Goal: Information Seeking & Learning: Learn about a topic

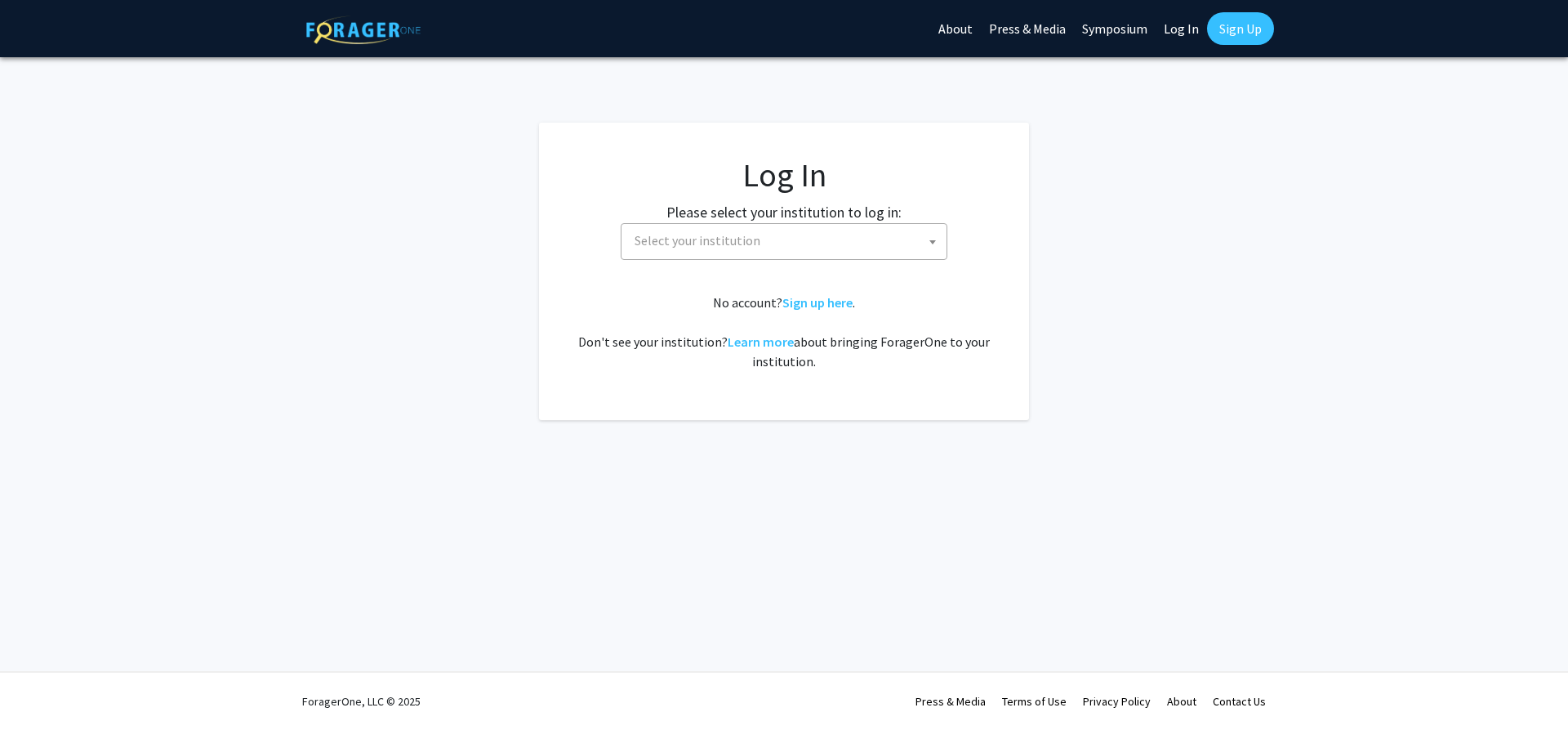
select select
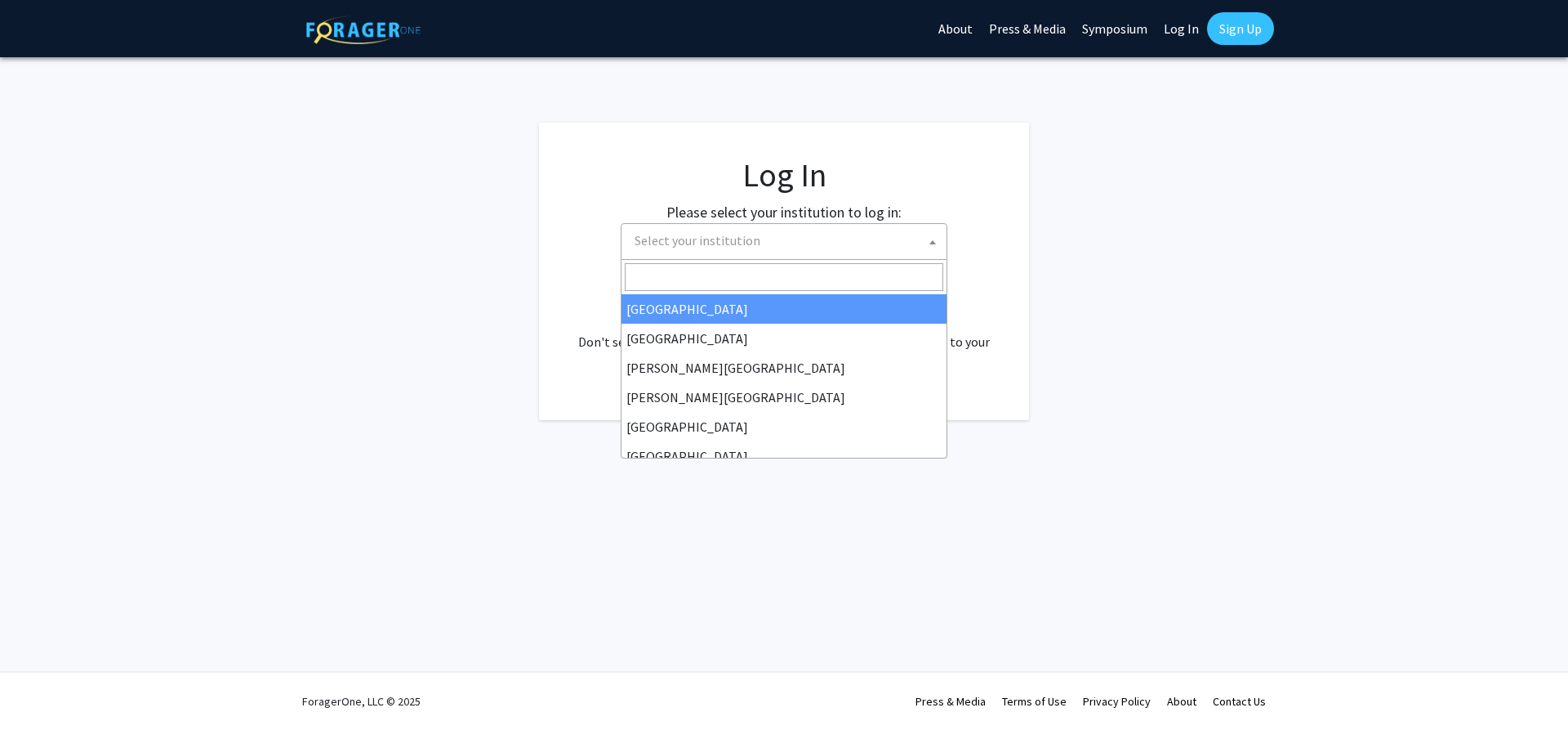
click at [639, 241] on span "Select your institution" at bounding box center [697, 241] width 126 height 17
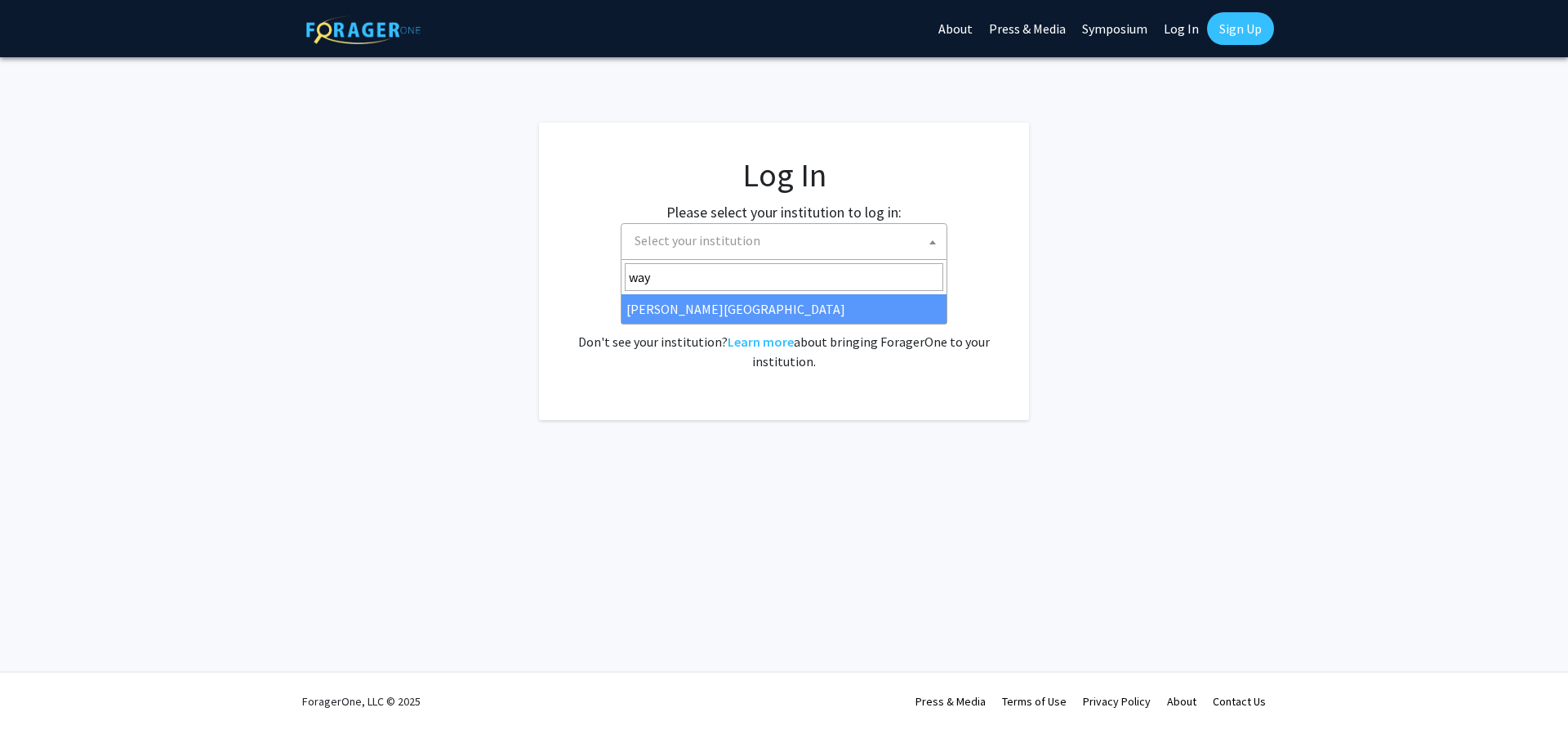
type input "way"
select select "21"
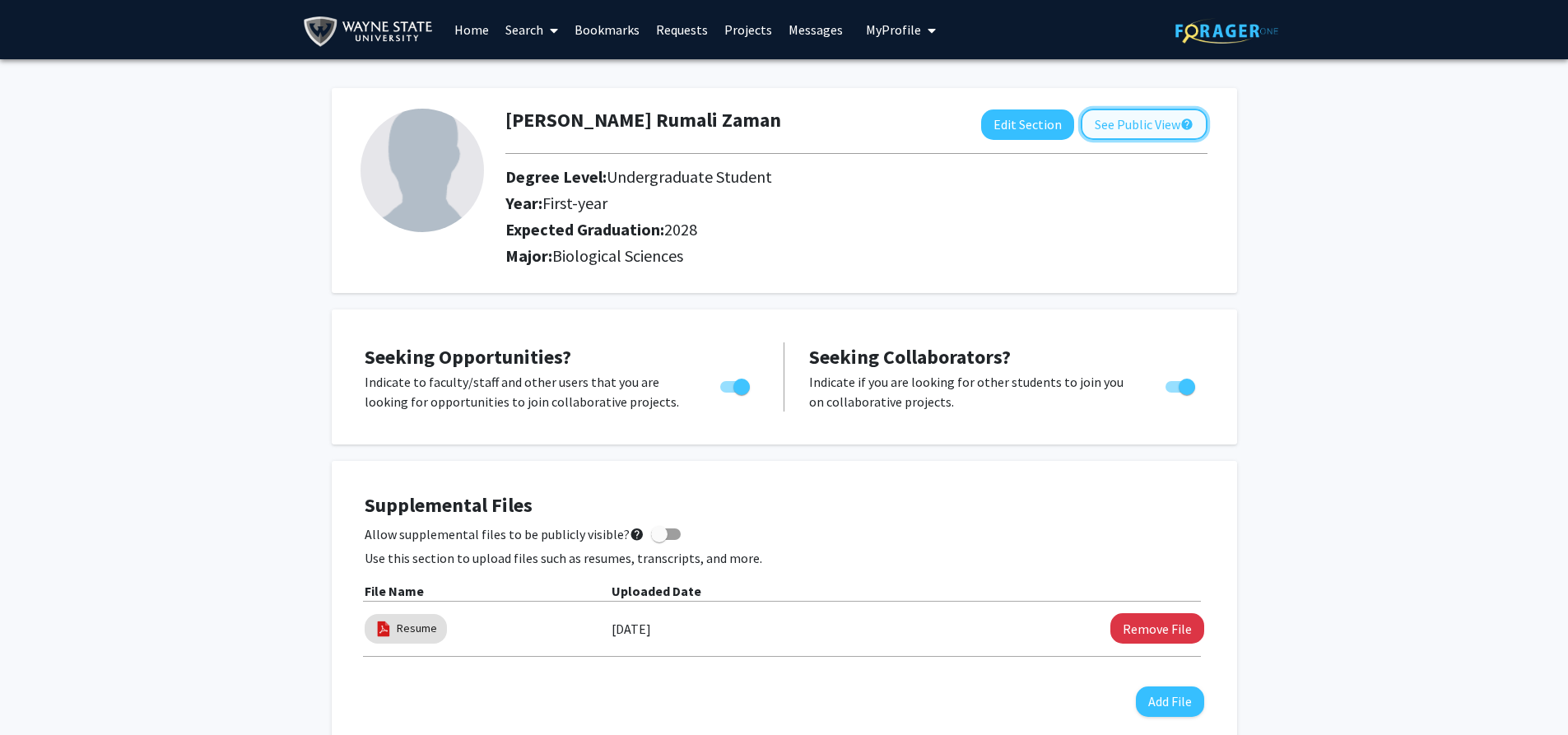
click at [1123, 128] on button "See Public View help" at bounding box center [1144, 124] width 127 height 31
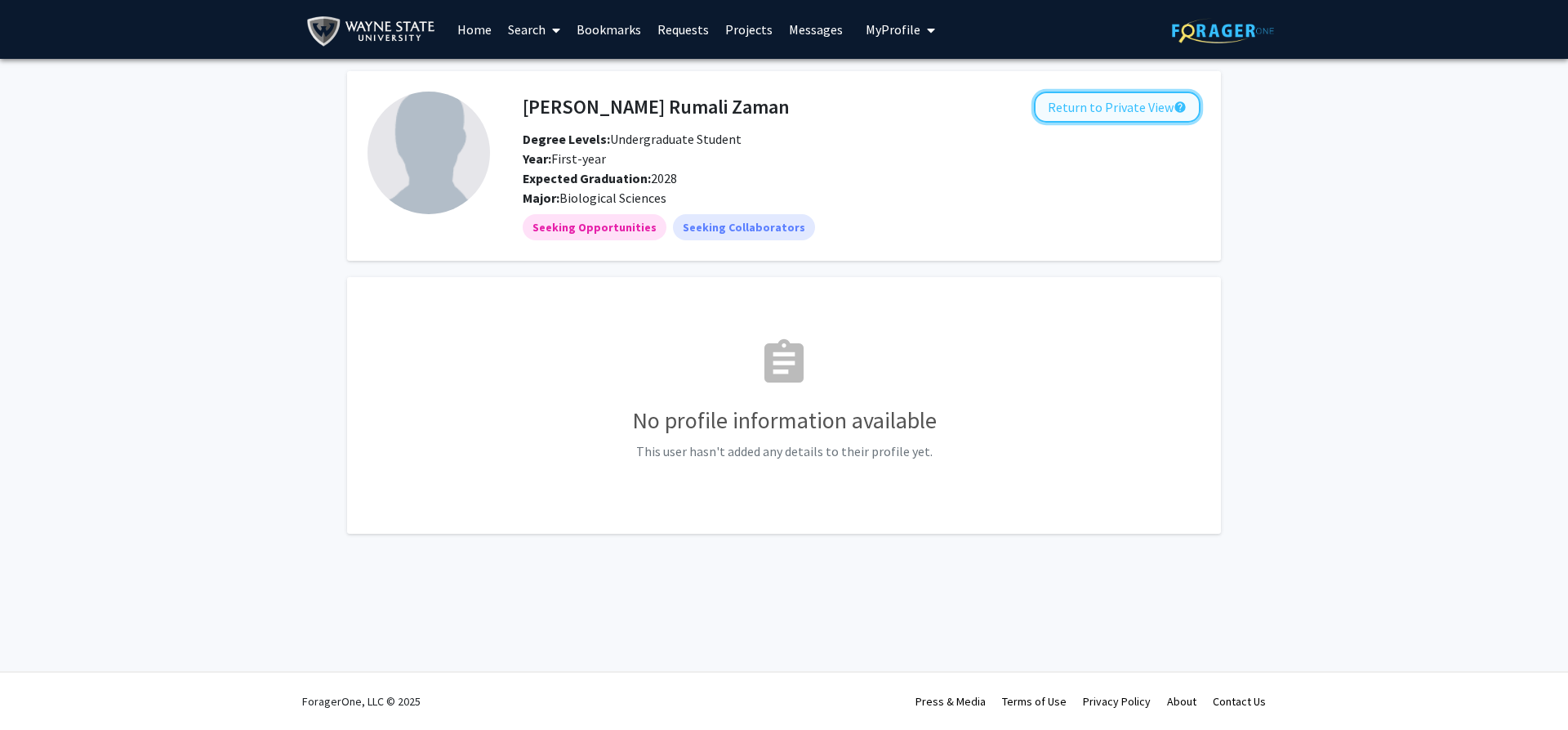
click at [1092, 110] on button "Return to Private View help" at bounding box center [1117, 106] width 166 height 31
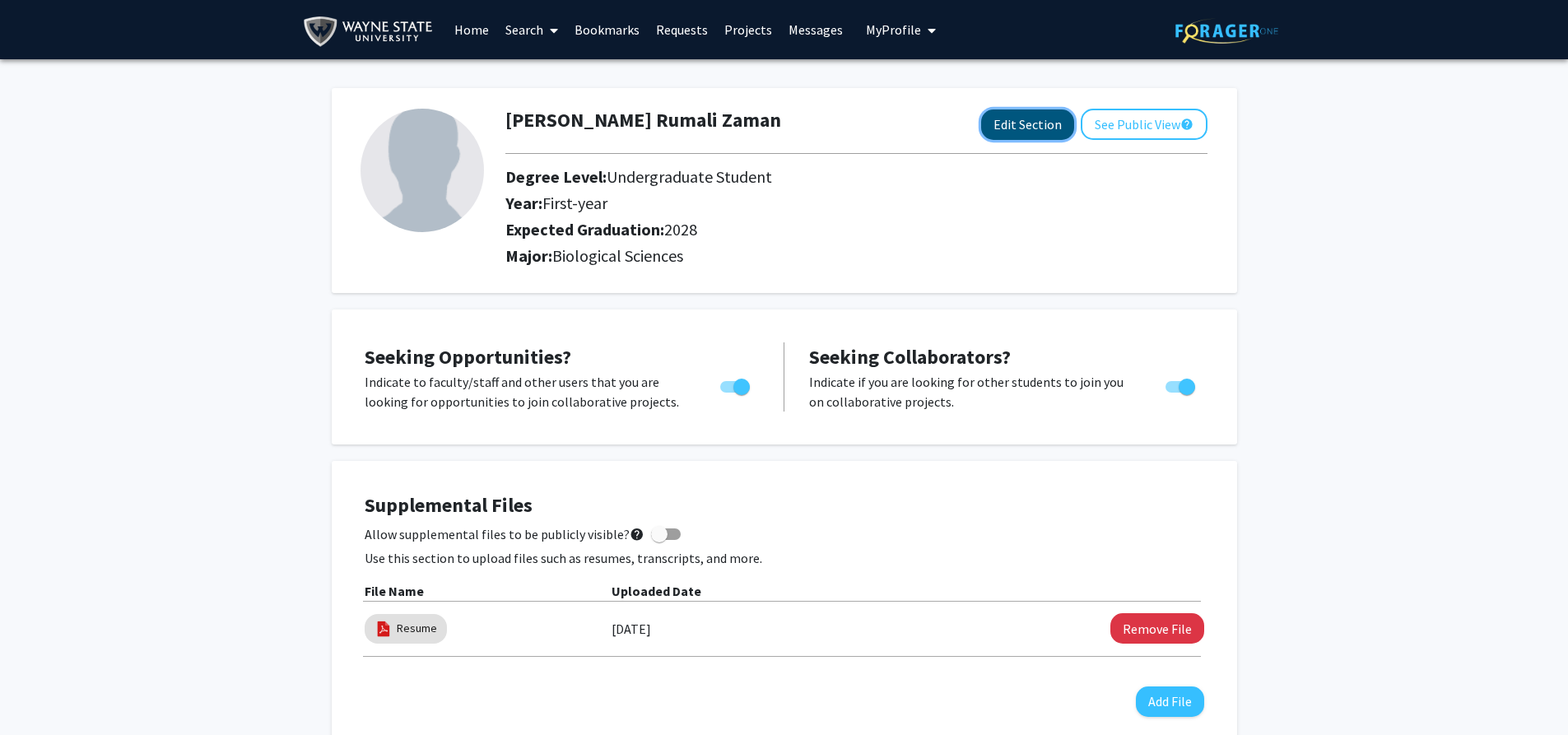
click at [1043, 125] on button "Edit Section" at bounding box center [1027, 125] width 93 height 30
select select "first-year"
select select "2028"
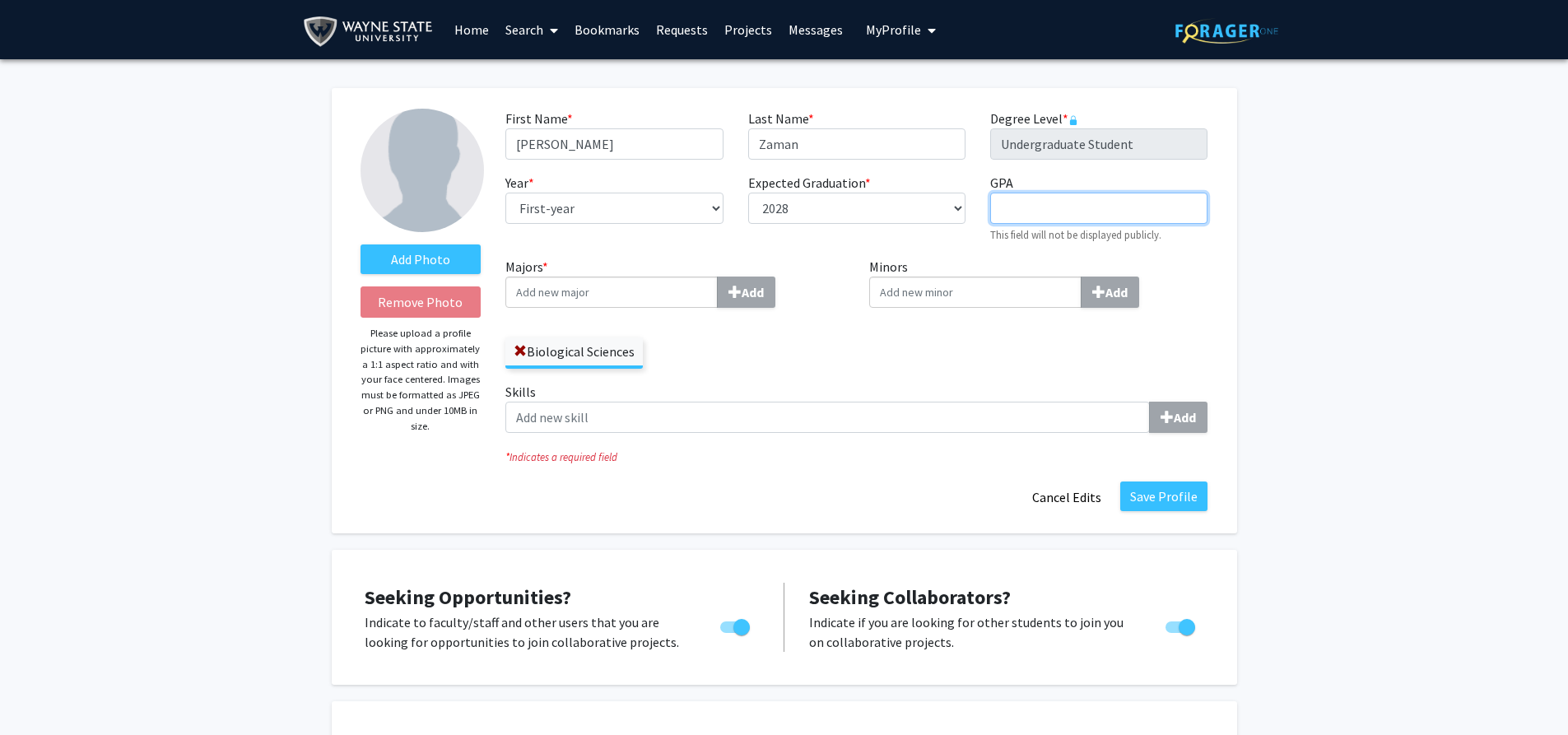
click at [1023, 204] on input "GPA required" at bounding box center [1099, 208] width 217 height 31
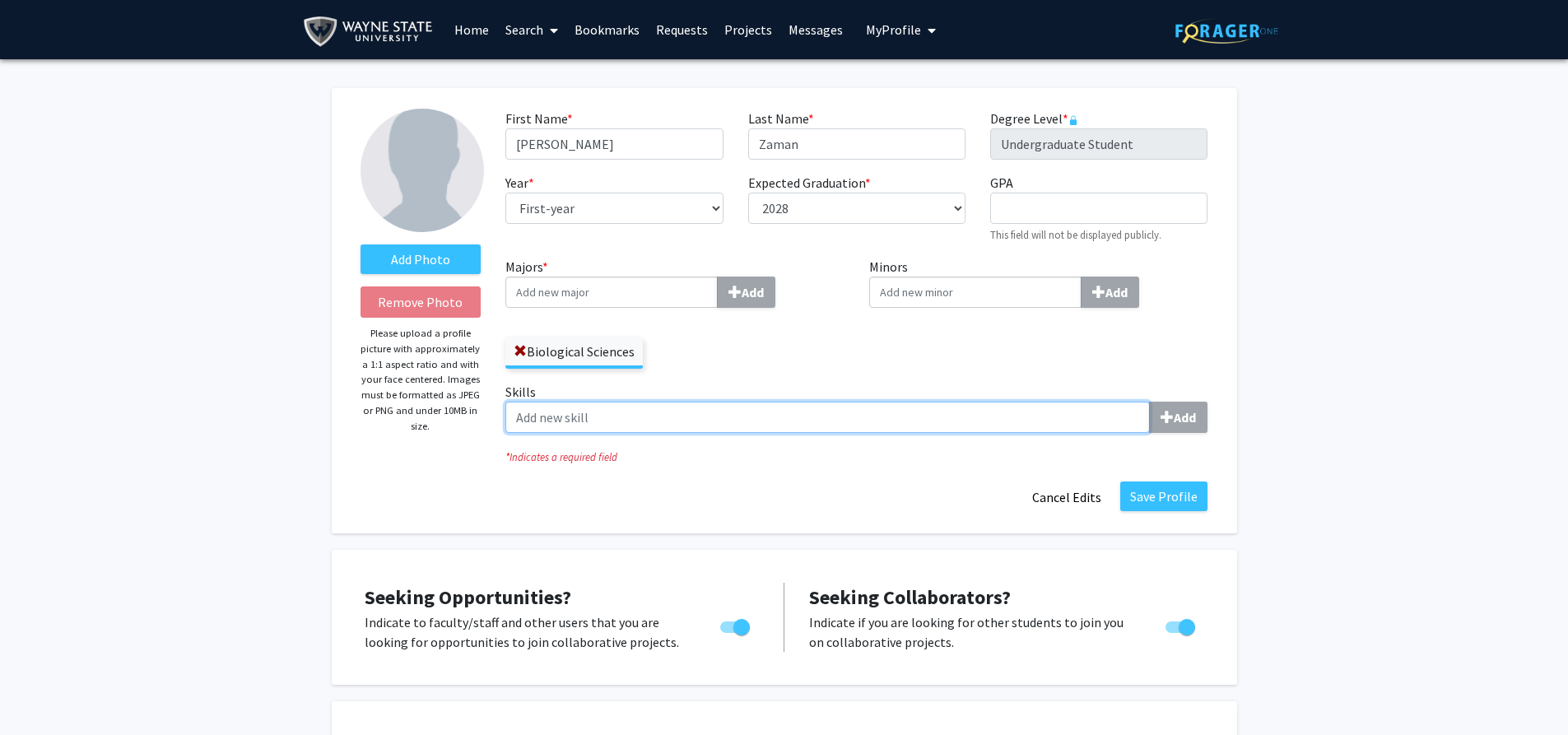
click at [597, 423] on input "Skills Add" at bounding box center [827, 417] width 644 height 31
click at [659, 429] on input "Skills Add" at bounding box center [827, 417] width 644 height 31
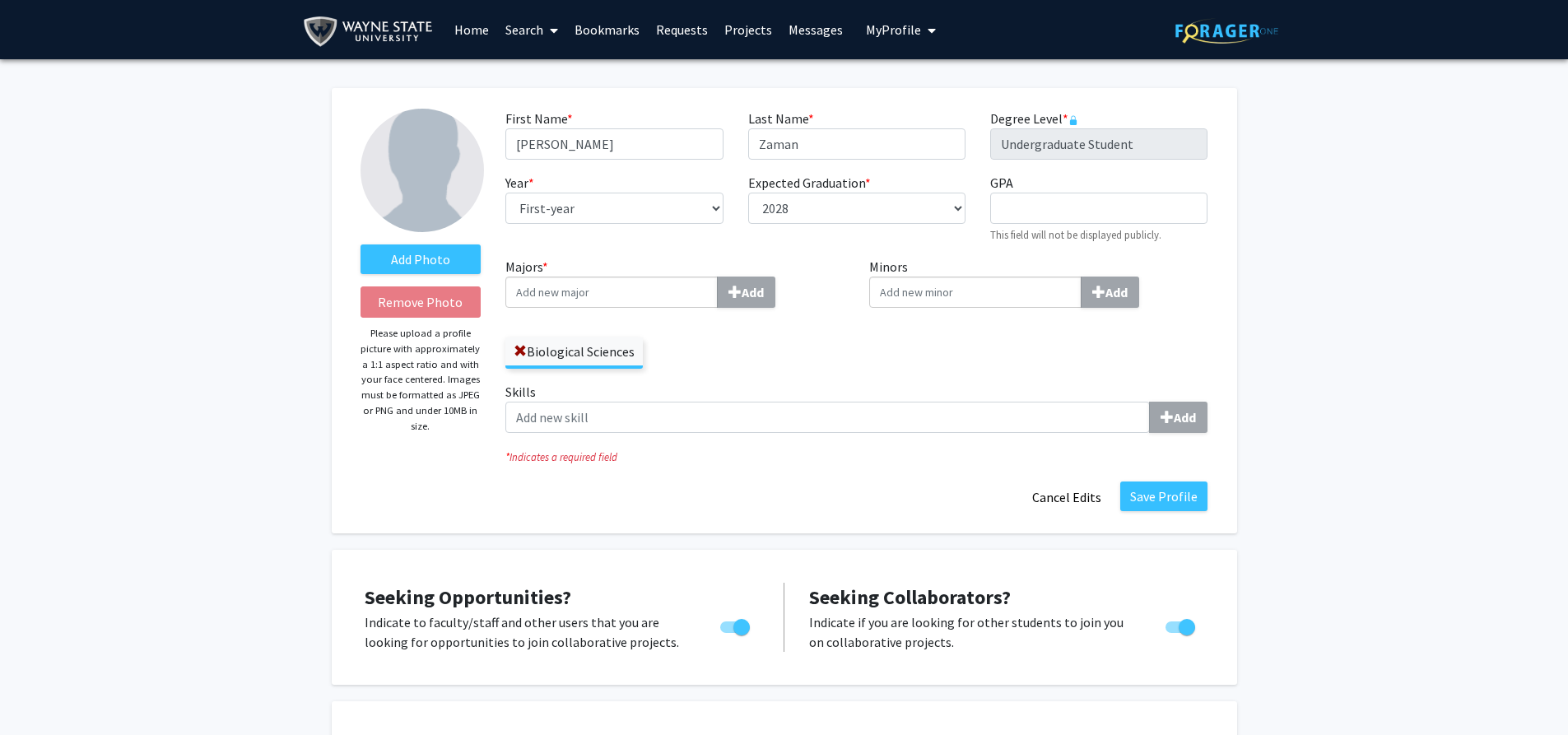
click at [472, 24] on link "Home" at bounding box center [472, 29] width 51 height 57
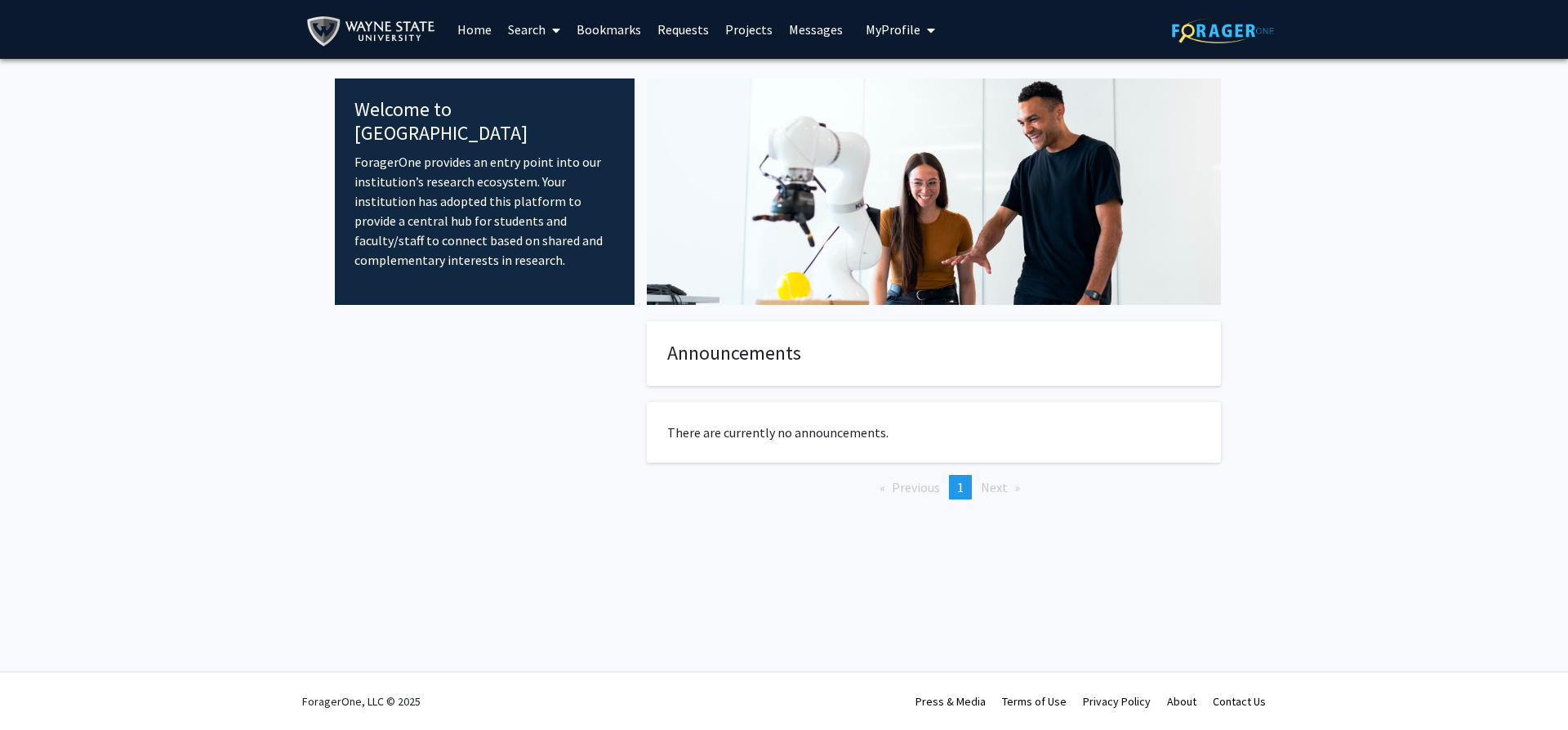
click at [751, 31] on link "Projects" at bounding box center [749, 29] width 64 height 57
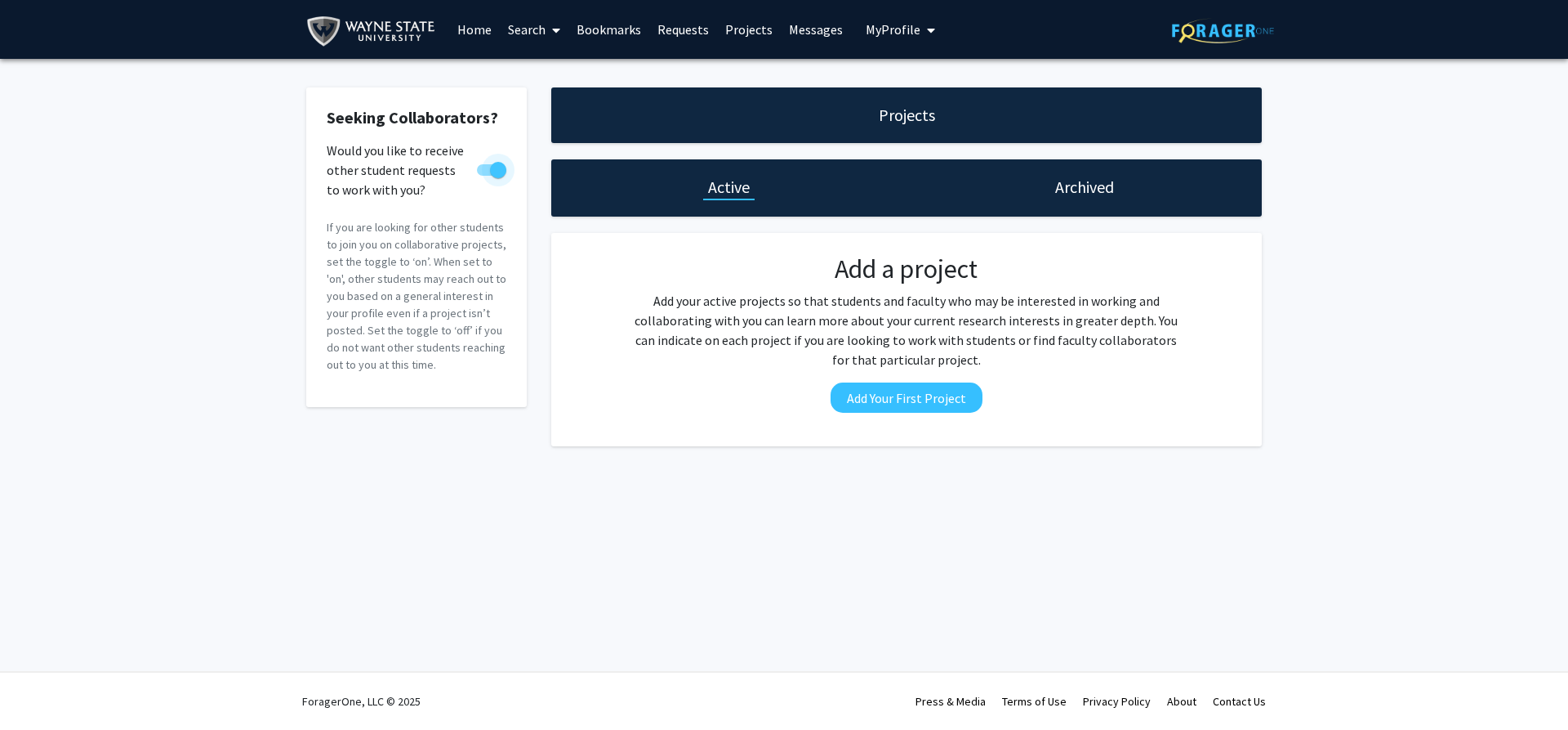
click at [486, 166] on span at bounding box center [491, 170] width 29 height 12
click at [486, 176] on input "Would you like to receive other student requests to work with you?" at bounding box center [485, 176] width 1 height 1
click at [486, 166] on span at bounding box center [486, 171] width 17 height 17
click at [486, 176] on input "Would you like to receive other student requests to work with you?" at bounding box center [485, 176] width 1 height 1
checkbox input "true"
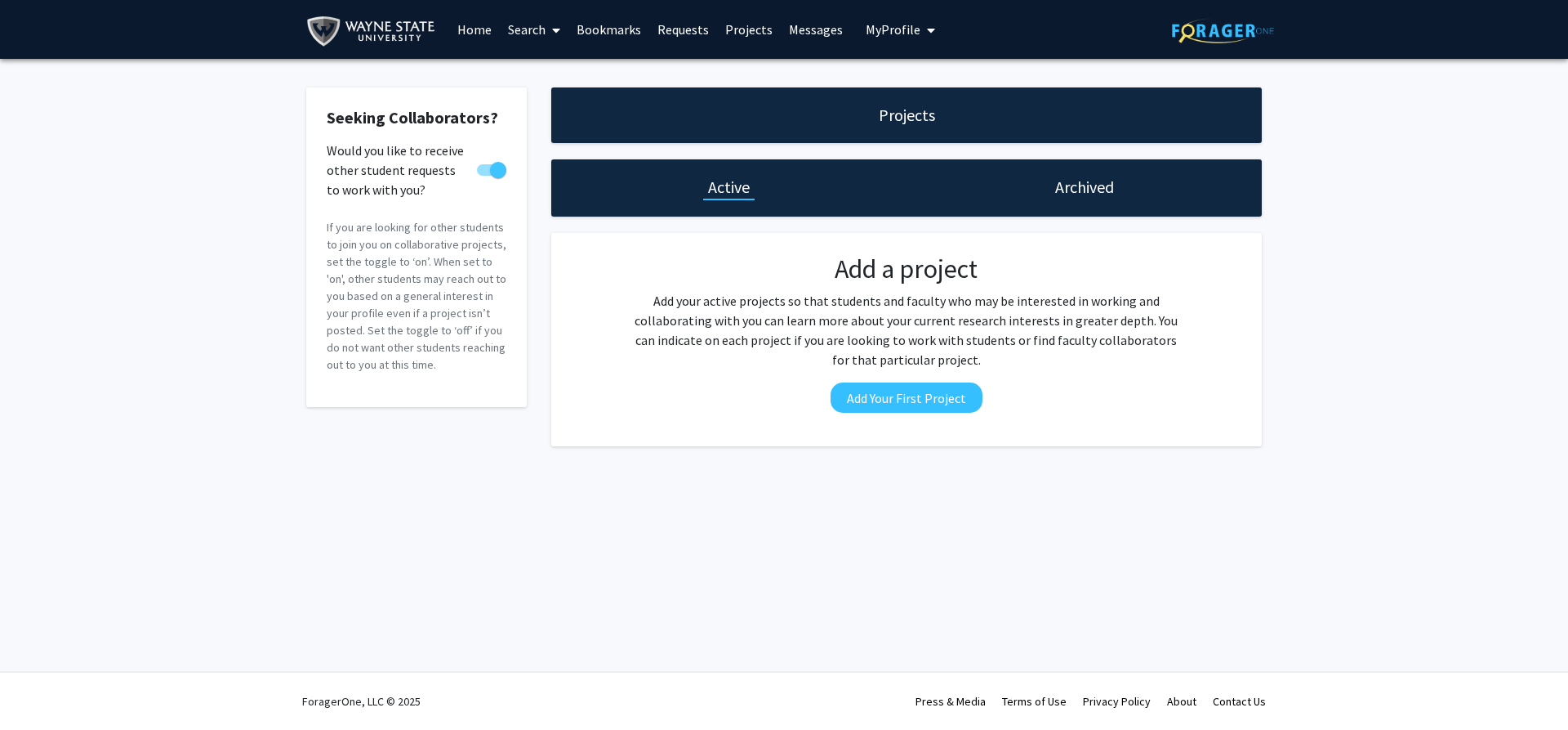
click at [680, 33] on link "Requests" at bounding box center [683, 29] width 68 height 57
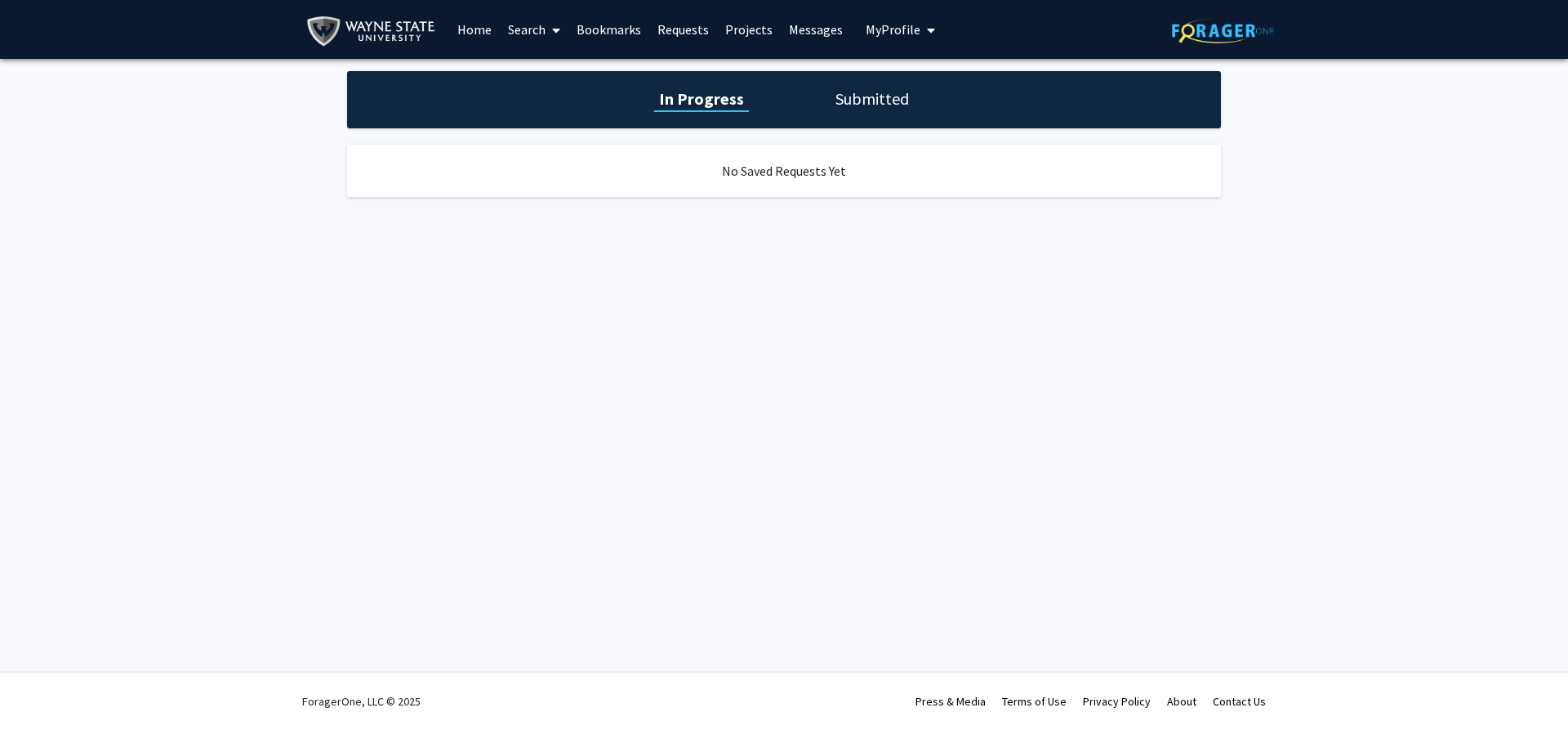
click at [638, 23] on link "Bookmarks" at bounding box center [608, 29] width 81 height 57
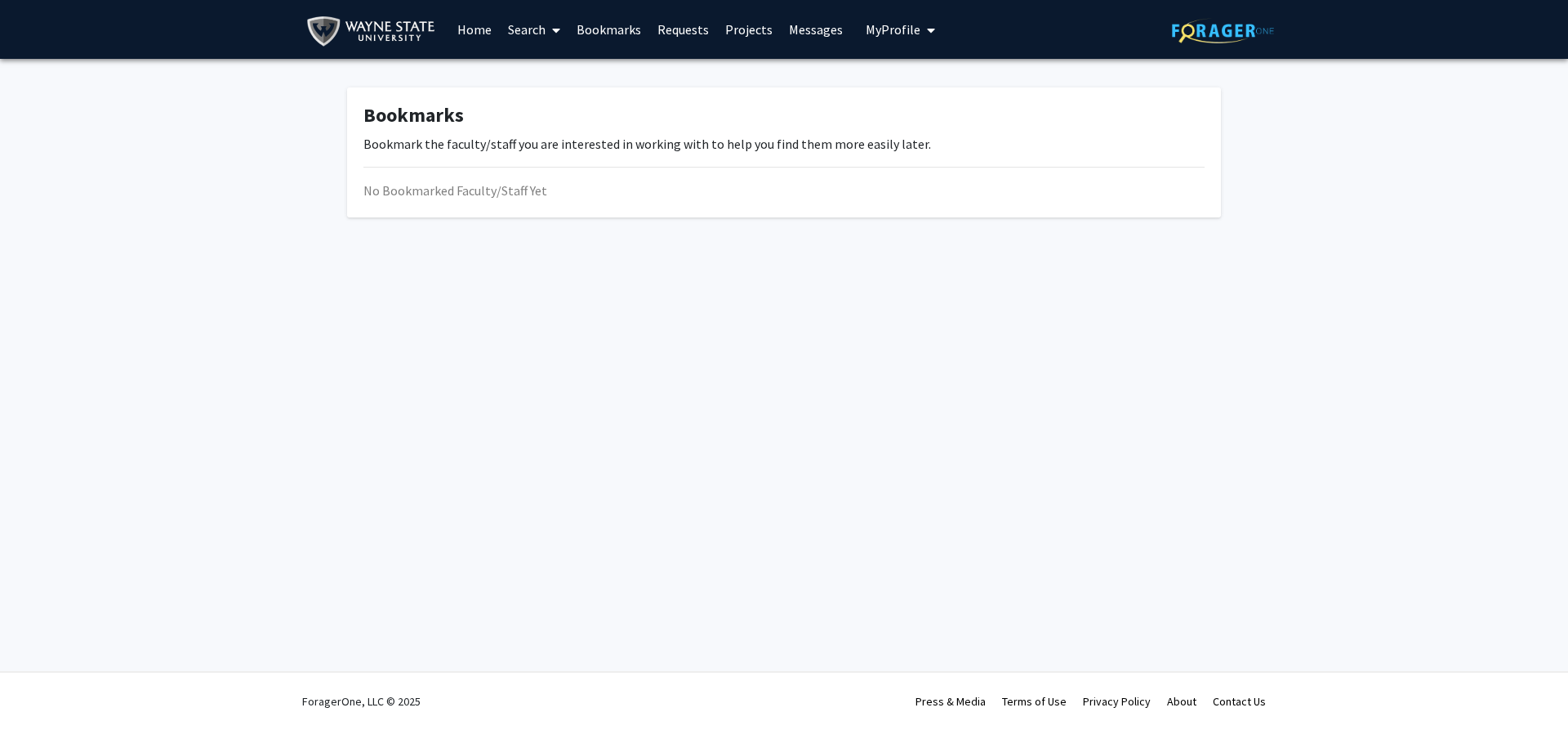
click at [511, 27] on link "Search" at bounding box center [534, 29] width 69 height 57
click at [568, 105] on span "Students" at bounding box center [549, 107] width 99 height 33
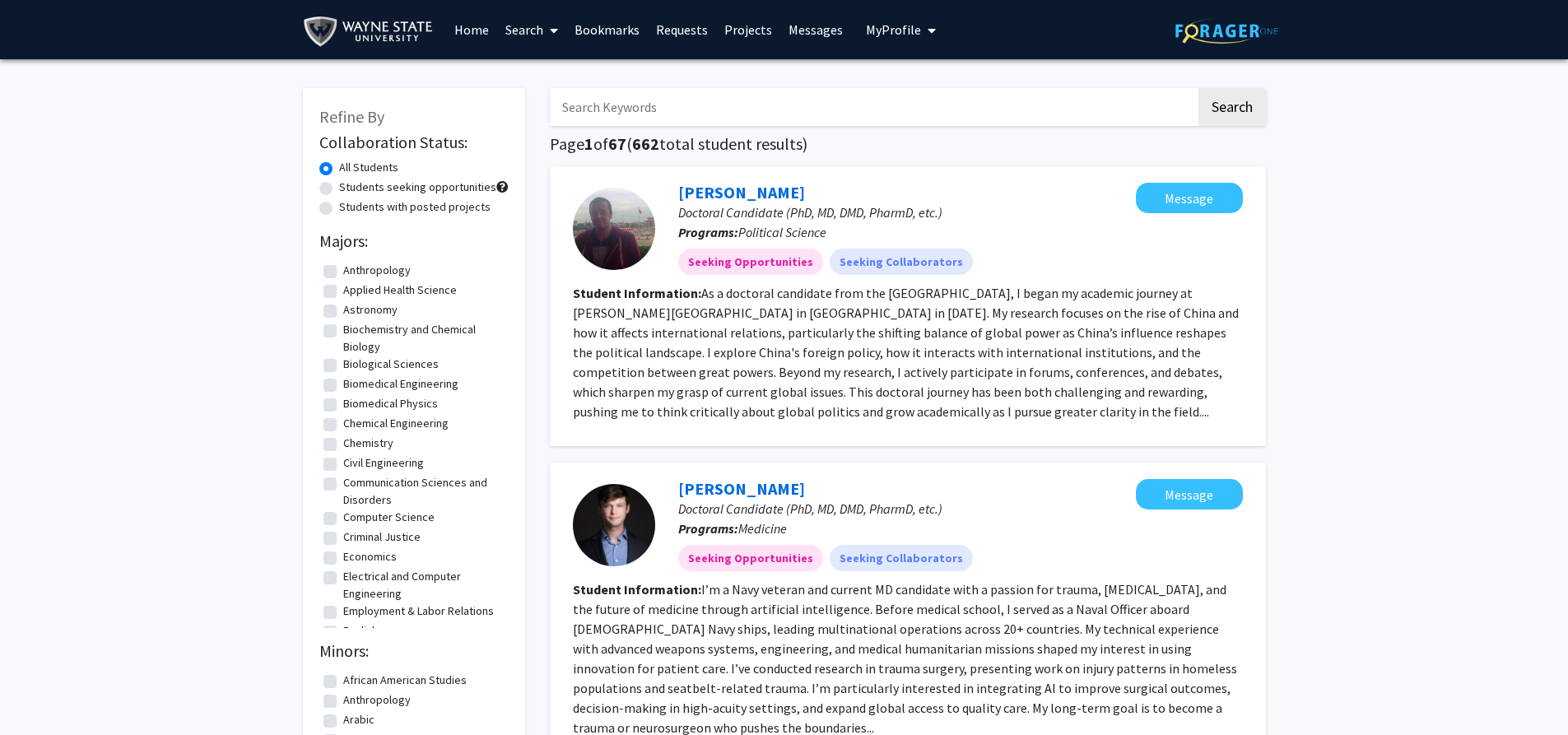
click at [344, 361] on label "Biological Sciences" at bounding box center [391, 364] width 95 height 18
click at [344, 361] on input "Biological Sciences" at bounding box center [349, 360] width 11 height 11
checkbox input "true"
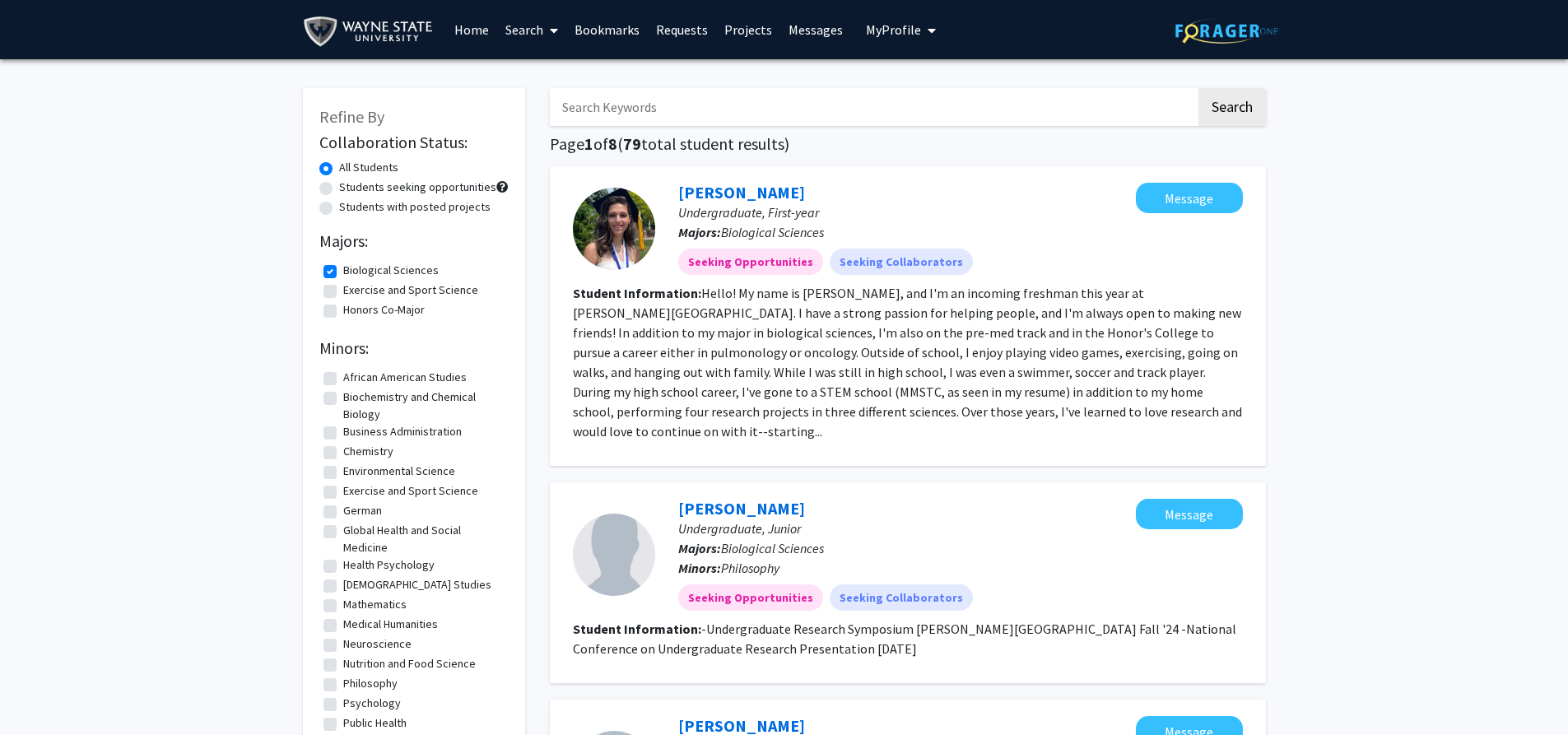
click at [554, 25] on icon at bounding box center [554, 30] width 8 height 13
click at [559, 68] on span "Faculty/Staff" at bounding box center [557, 75] width 121 height 33
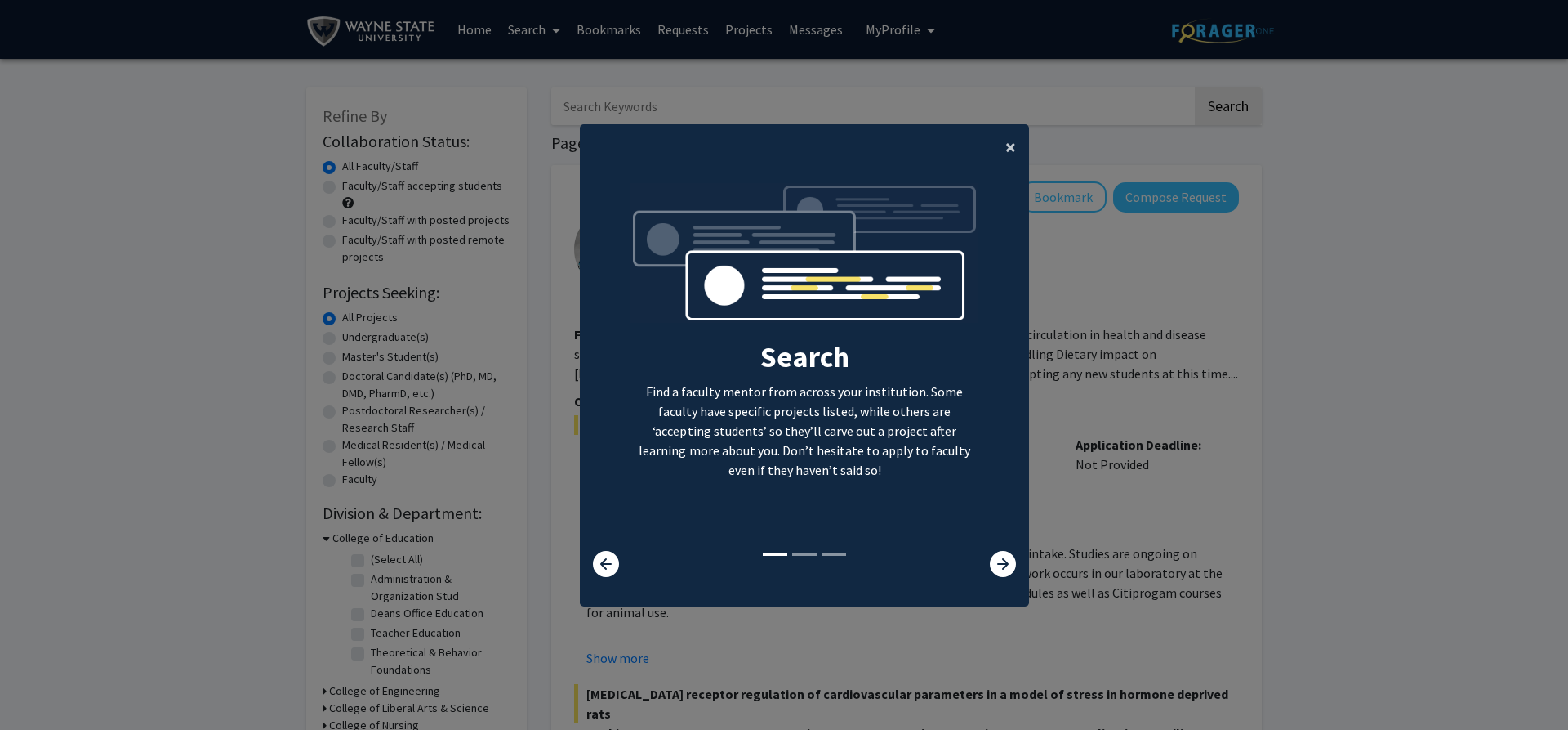
click at [1013, 142] on button "×" at bounding box center [1011, 147] width 37 height 46
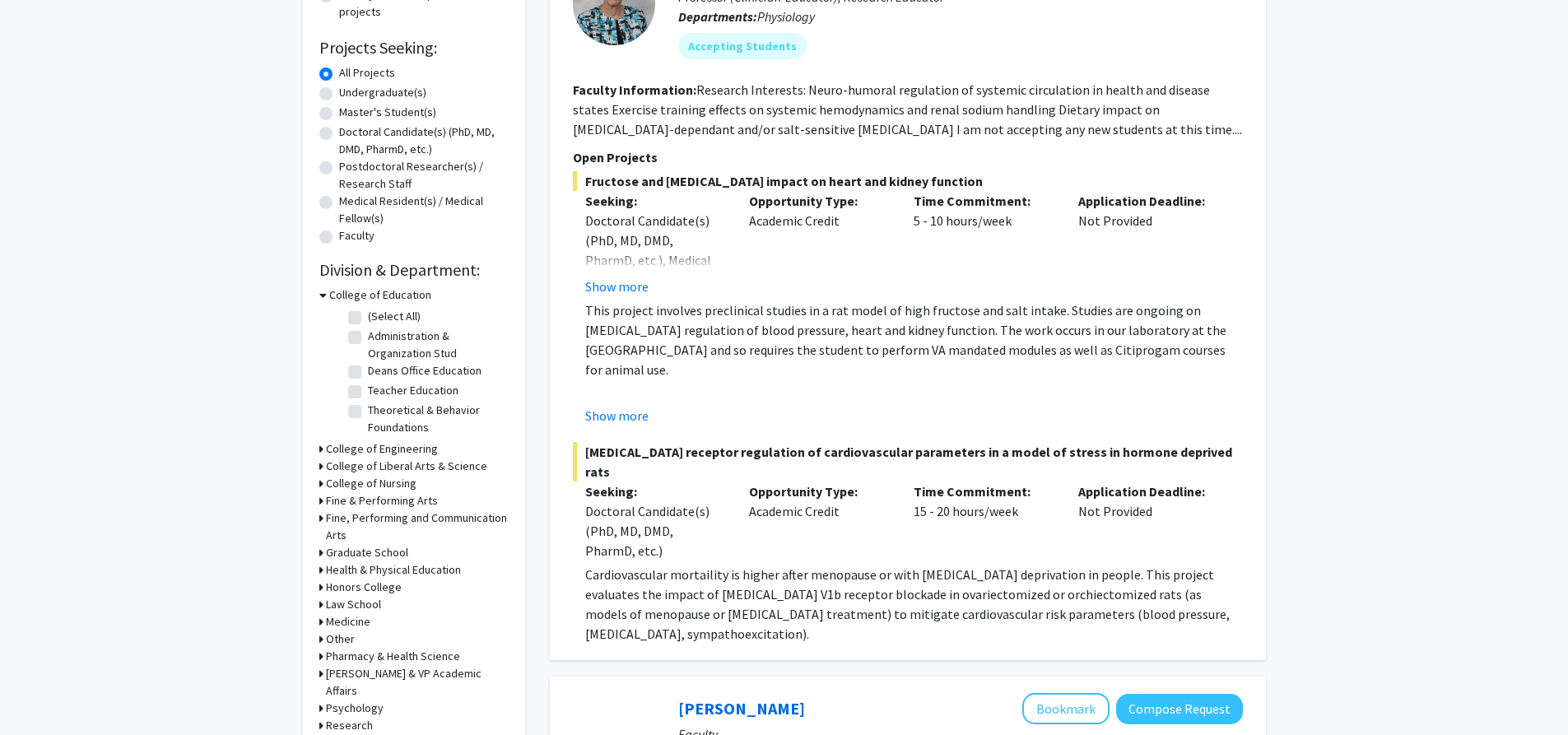
scroll to position [329, 0]
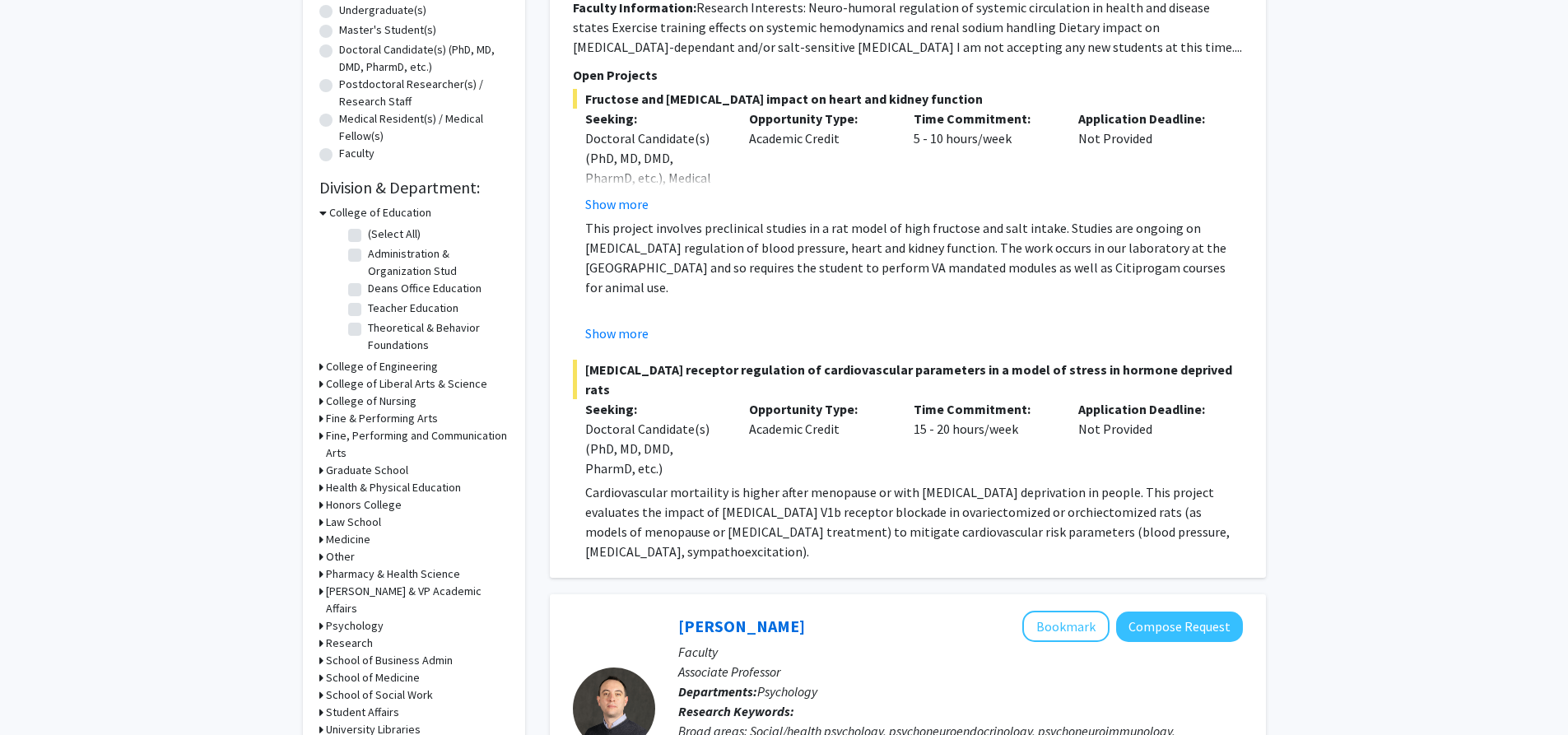
click at [344, 537] on h3 "Medicine" at bounding box center [348, 539] width 45 height 18
click at [429, 489] on h3 "Health & Physical Education" at bounding box center [393, 487] width 135 height 18
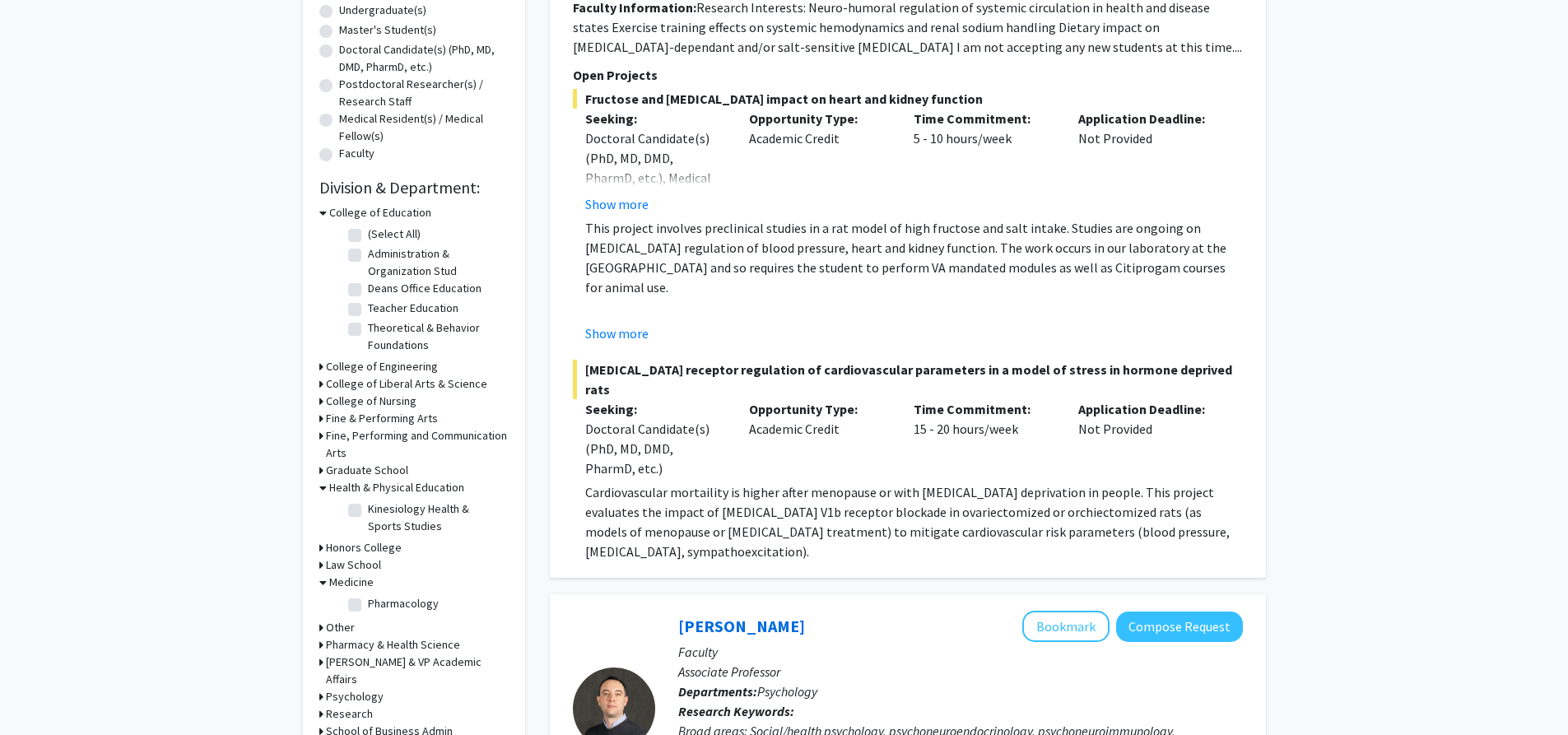
click at [414, 375] on h3 "College of Engineering" at bounding box center [381, 366] width 112 height 18
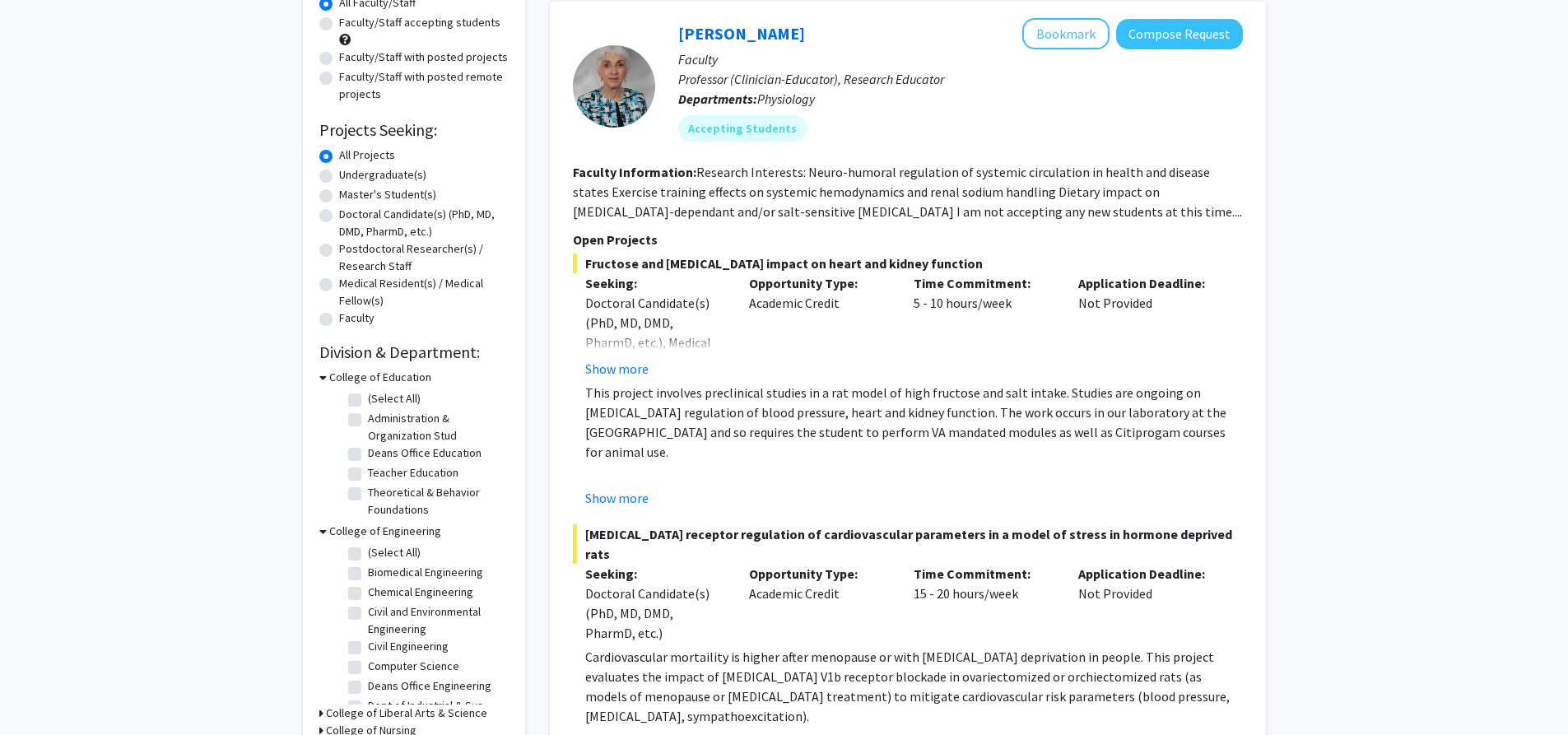
scroll to position [247, 0]
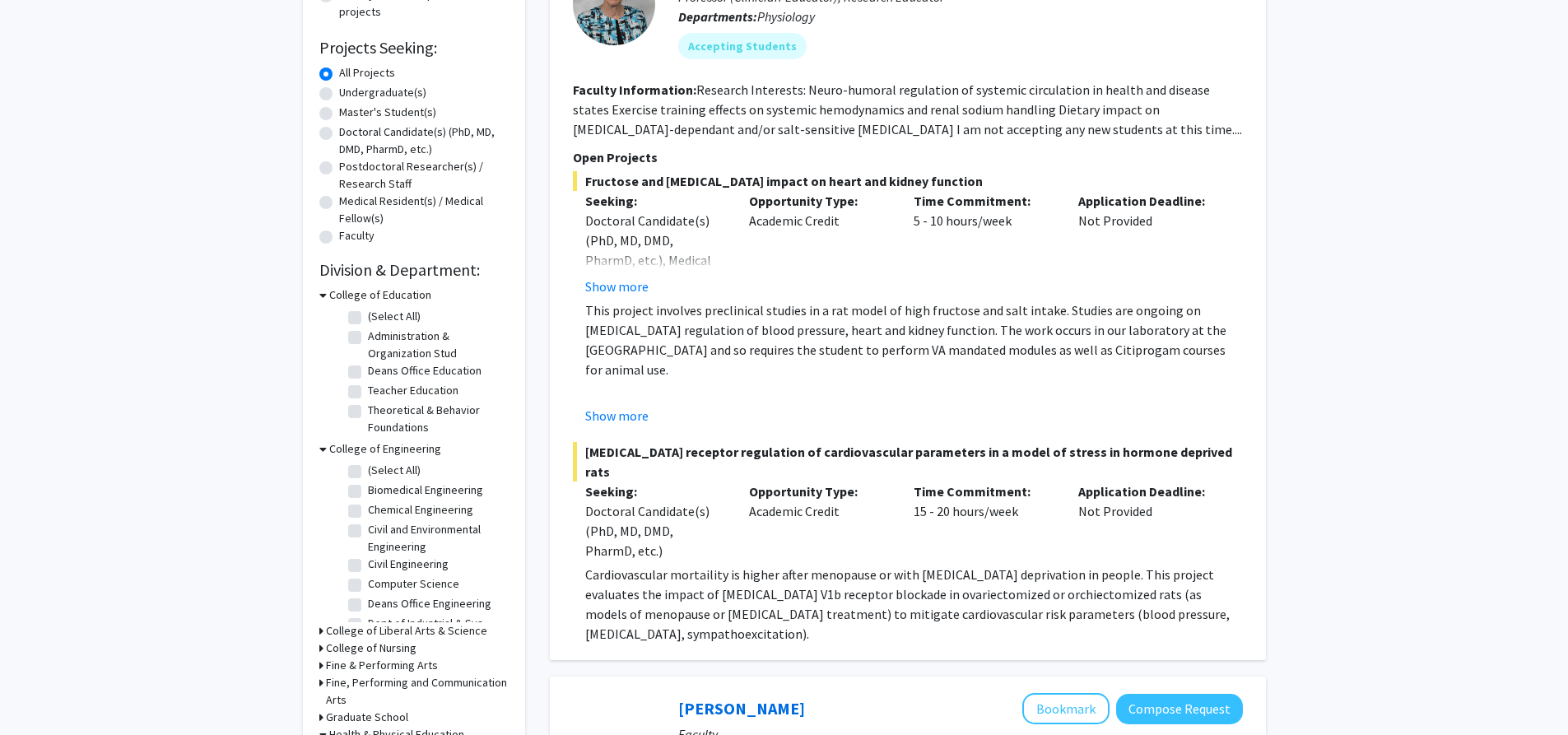
click at [427, 626] on h3 "College of Liberal Arts & Science" at bounding box center [407, 631] width 162 height 18
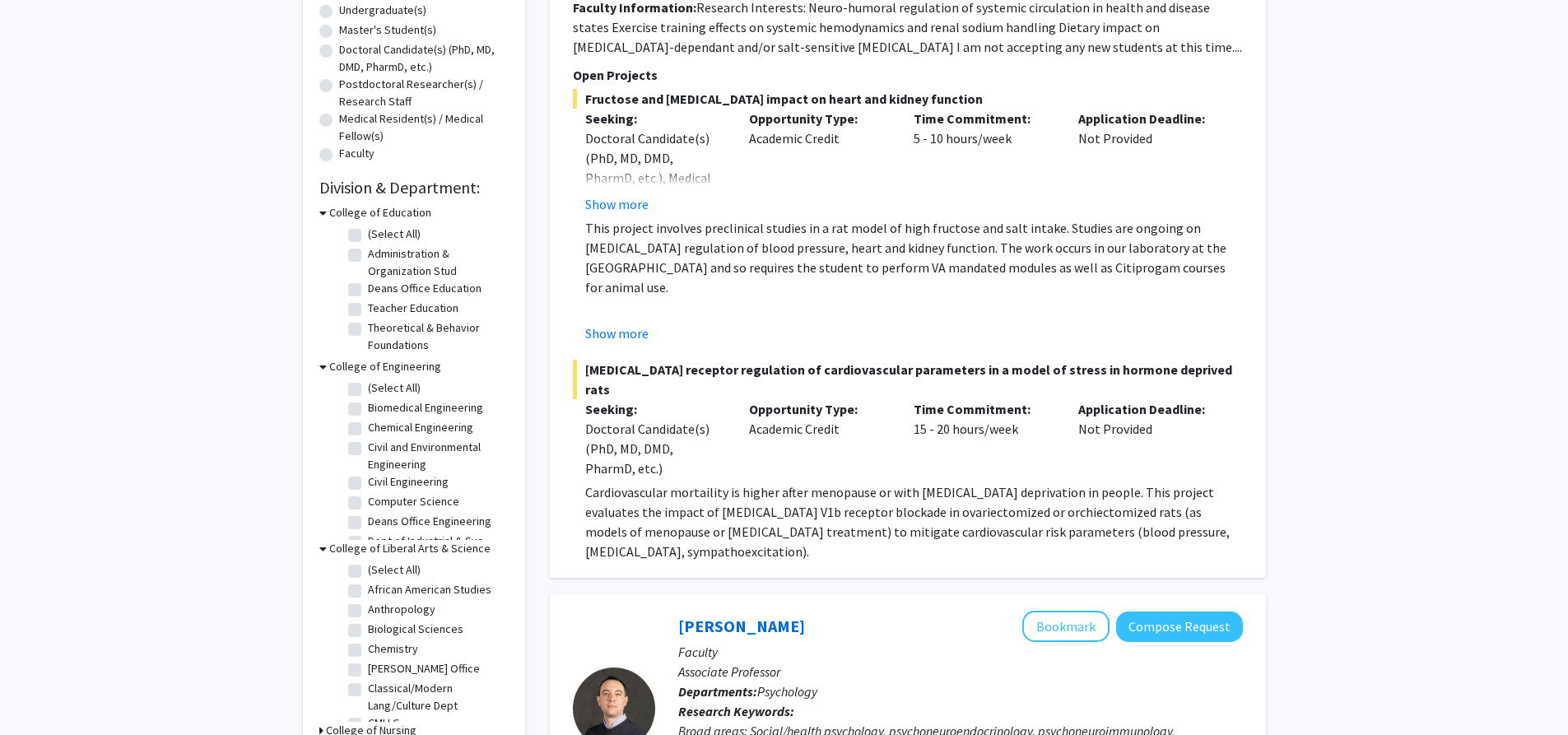
click at [427, 617] on label "Anthropology" at bounding box center [402, 609] width 67 height 18
click at [379, 611] on input "Anthropology" at bounding box center [373, 605] width 11 height 11
checkbox input "true"
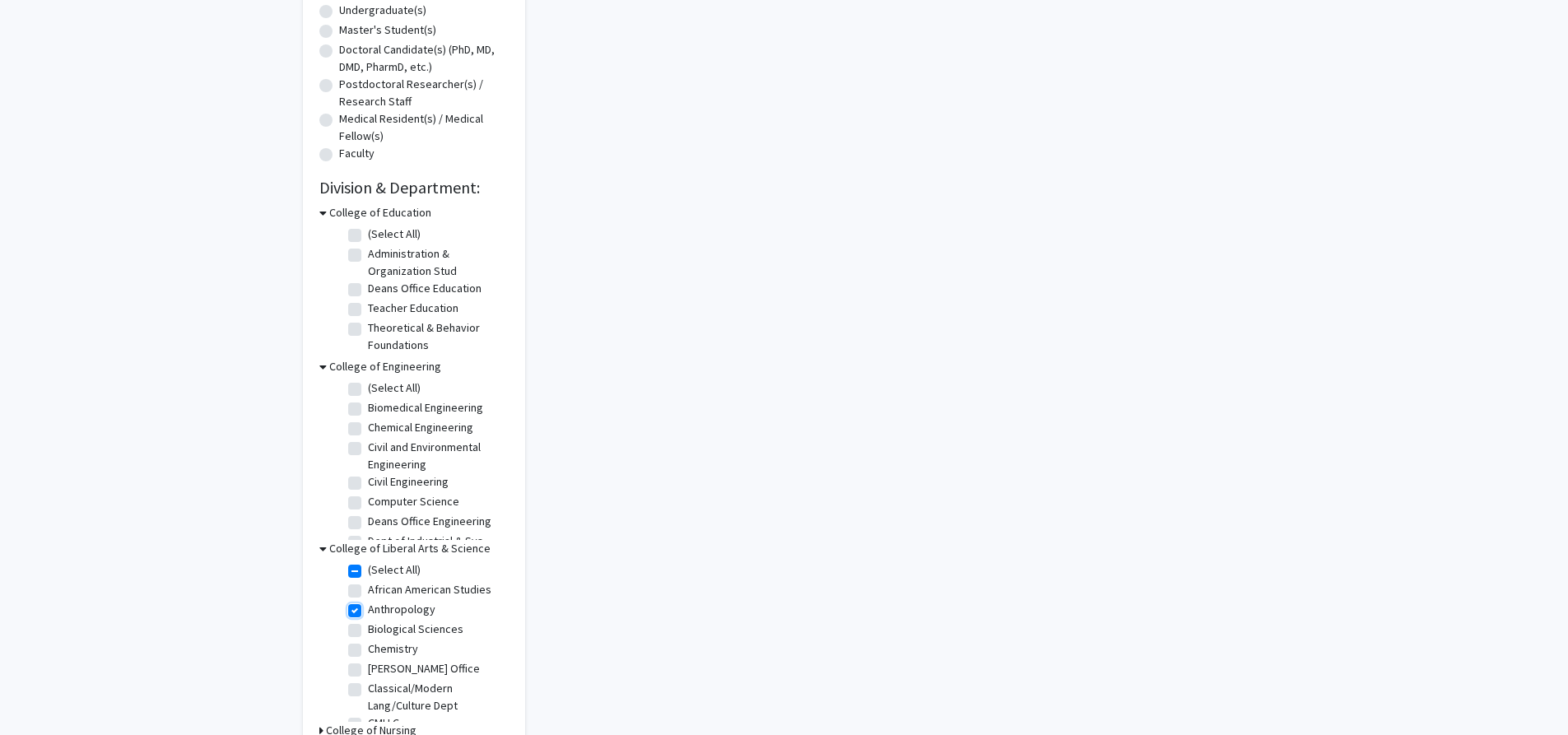
checkbox input "true"
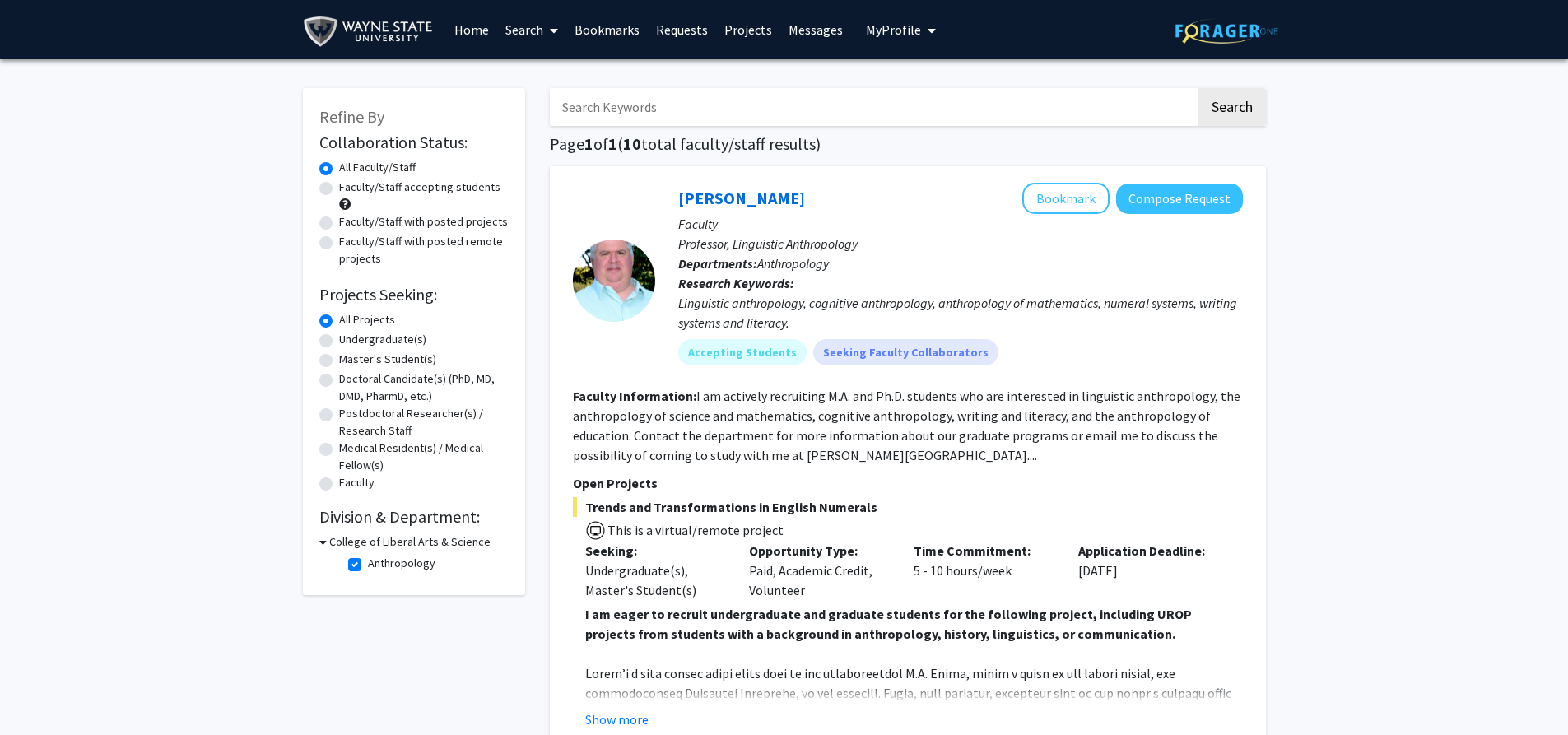
click at [408, 562] on label "Anthropology" at bounding box center [402, 563] width 67 height 18
click at [379, 562] on input "Anthropology" at bounding box center [373, 560] width 11 height 11
checkbox input "false"
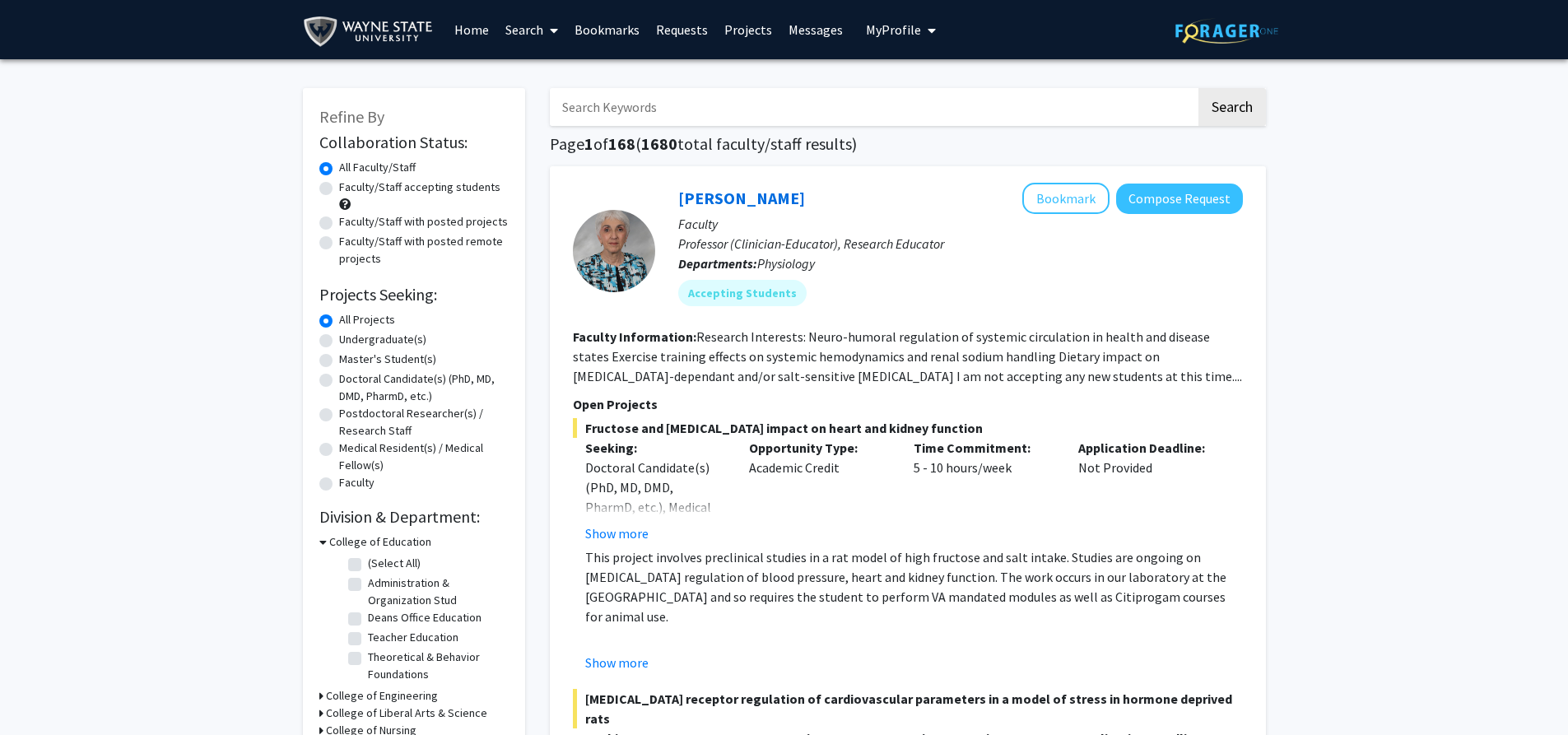
scroll to position [164, 0]
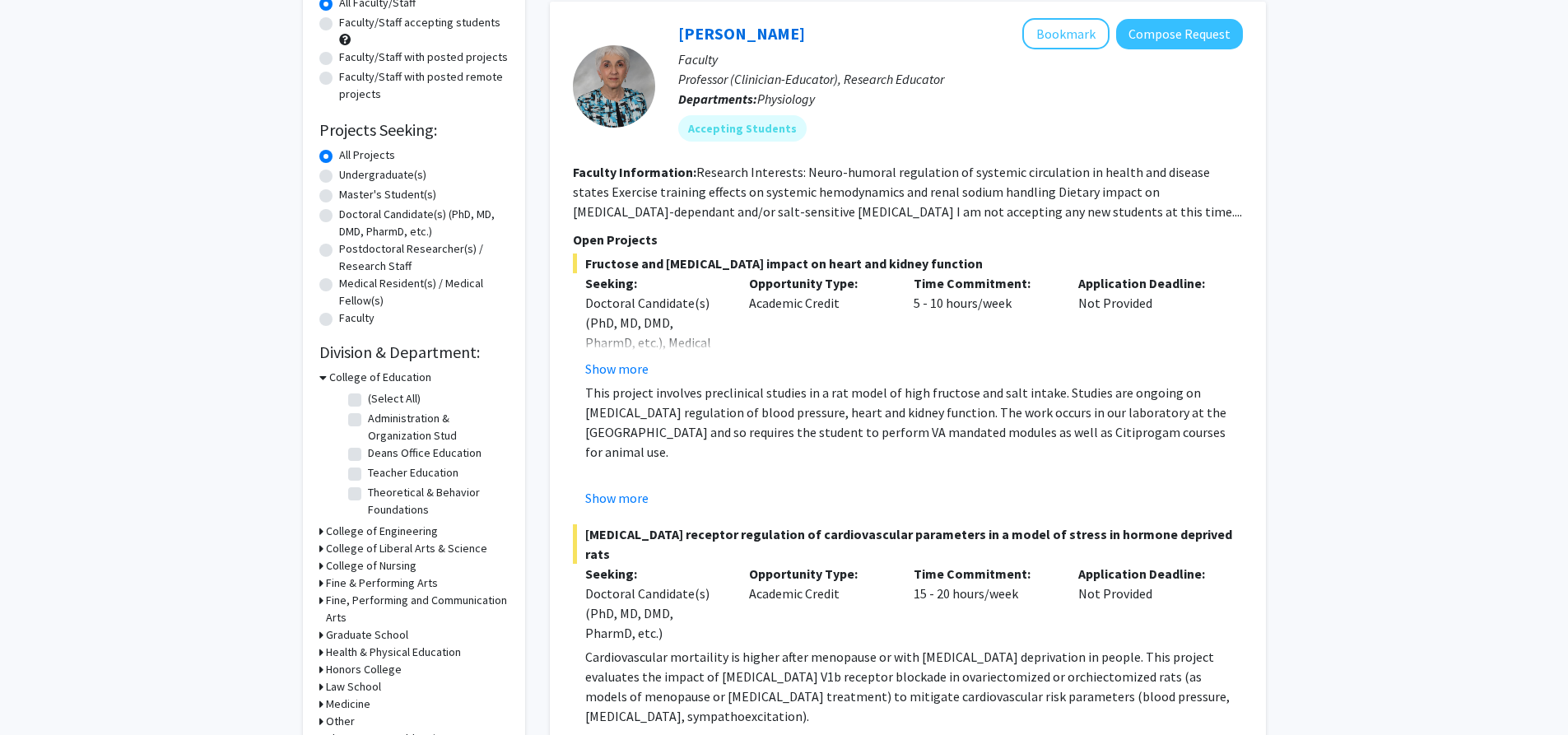
click at [434, 543] on h3 "College of Liberal Arts & Science" at bounding box center [407, 548] width 162 height 18
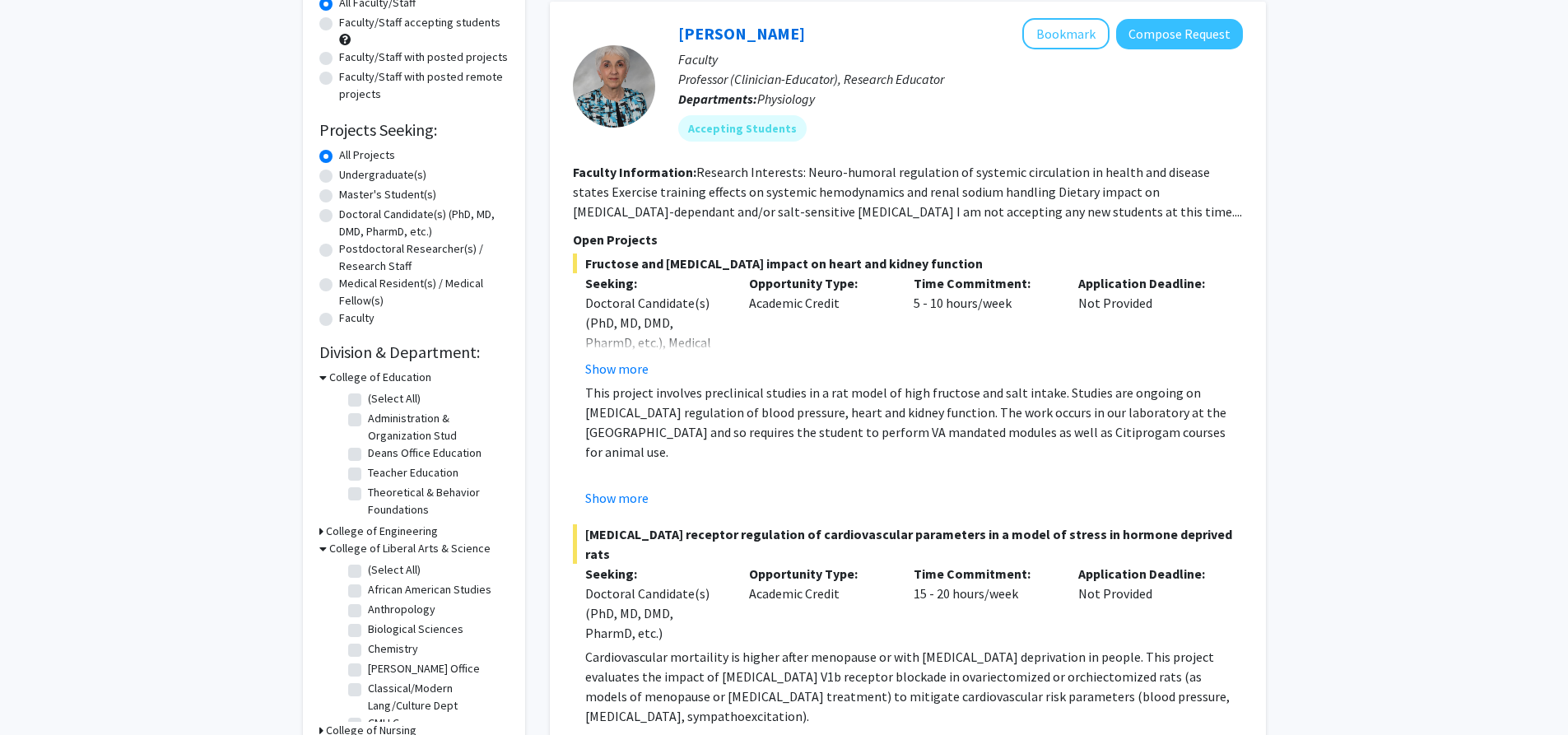
click at [408, 630] on label "Biological Sciences" at bounding box center [415, 629] width 95 height 18
click at [379, 630] on input "Biological Sciences" at bounding box center [373, 626] width 11 height 11
checkbox input "true"
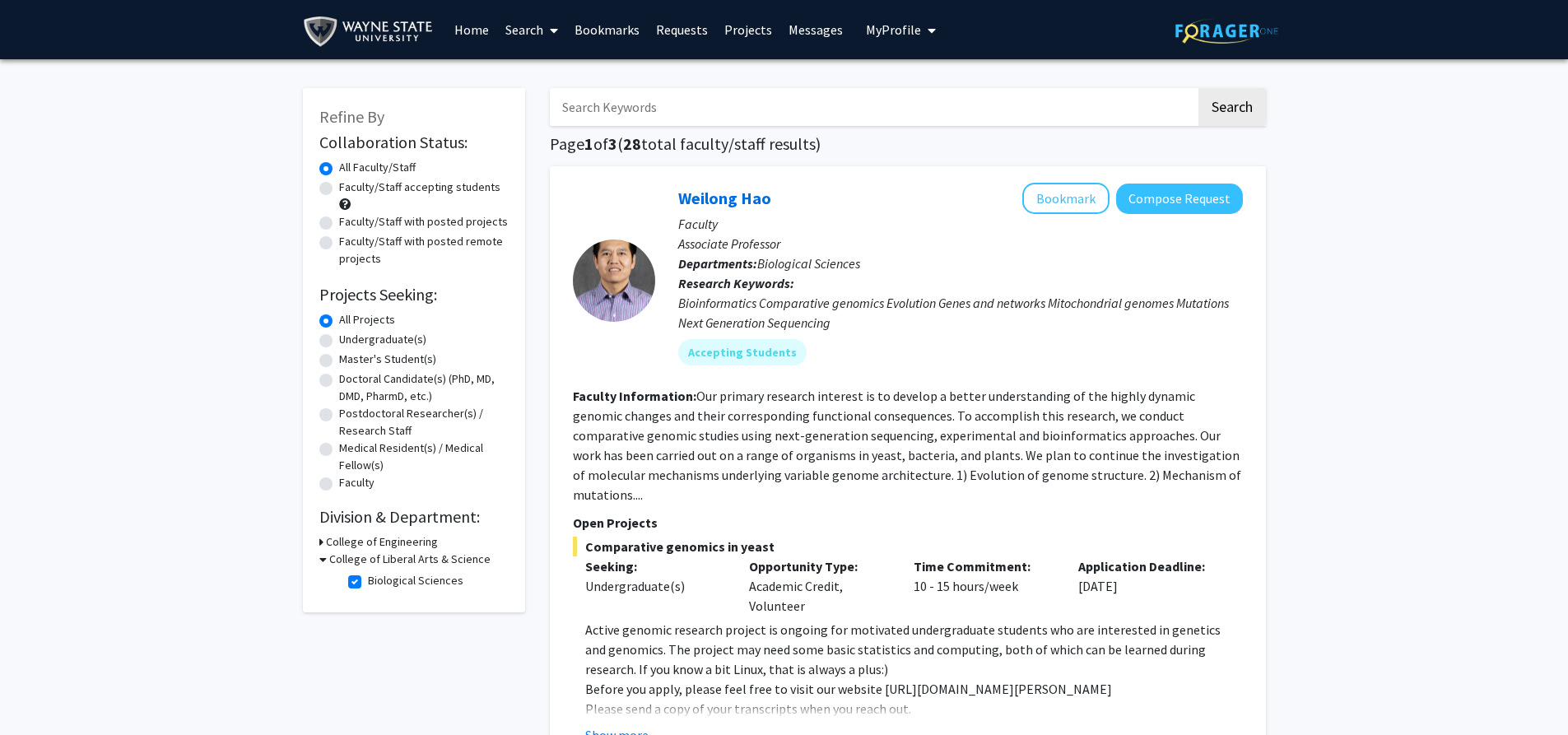
scroll to position [164, 0]
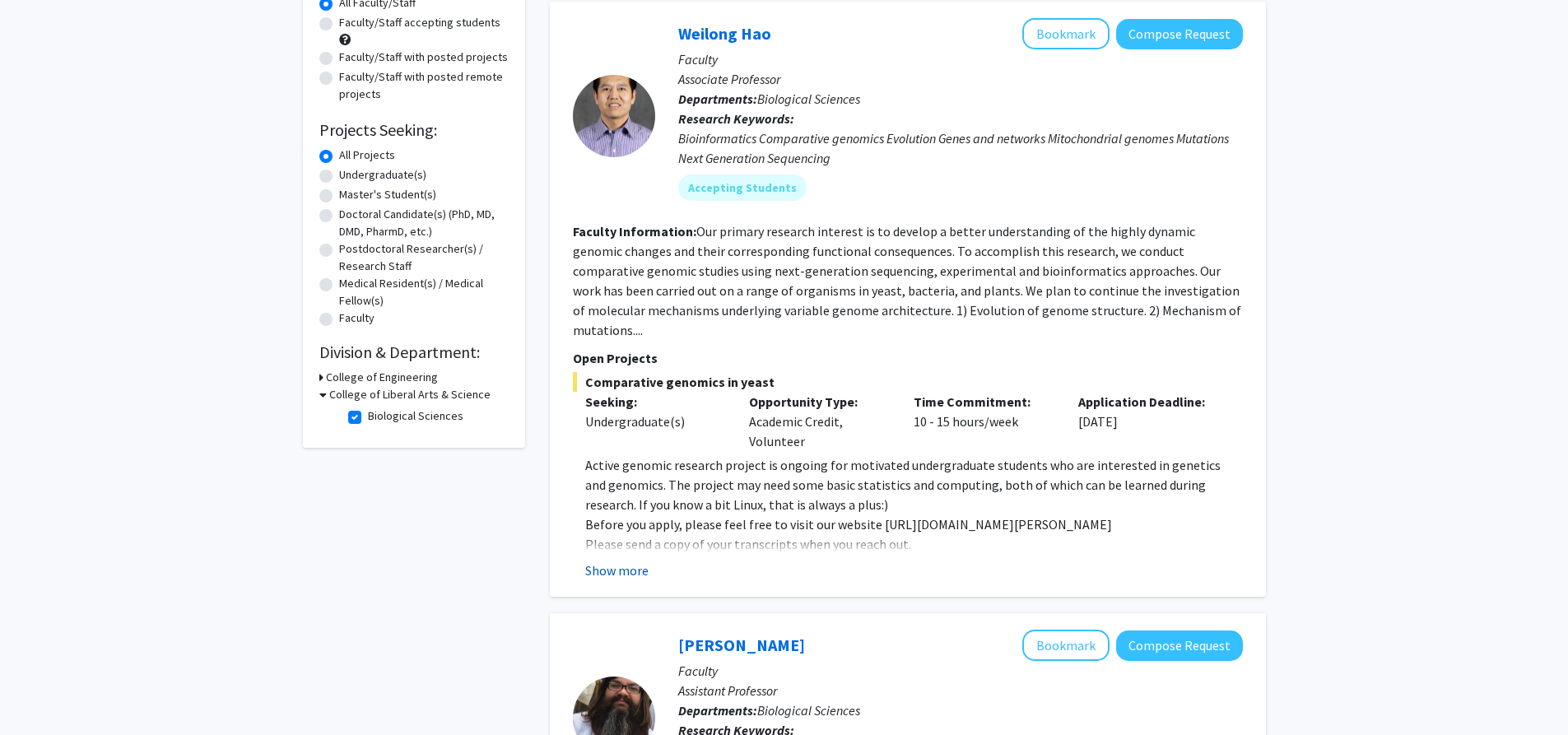
click at [605, 561] on button "Show more" at bounding box center [616, 570] width 63 height 19
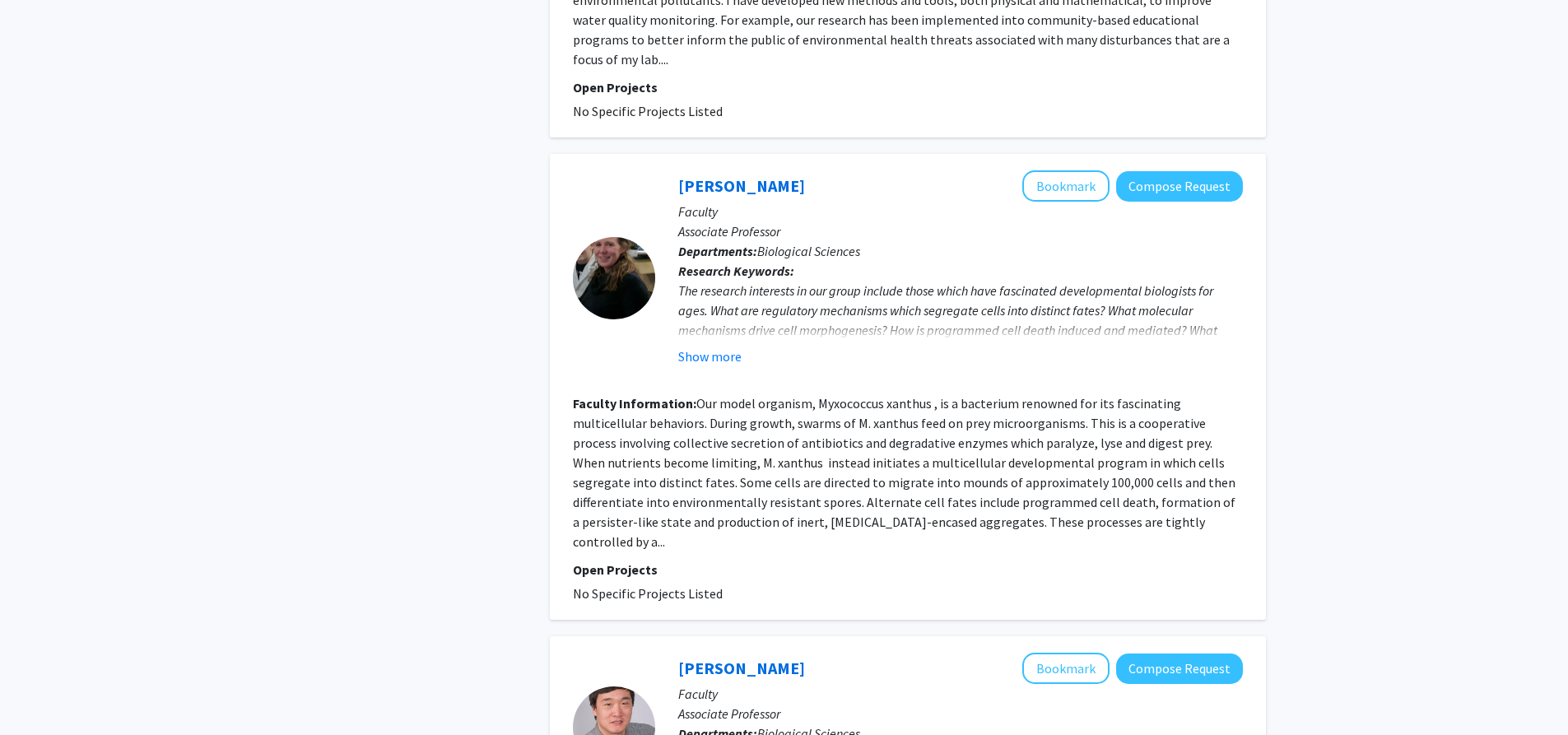
scroll to position [3804, 0]
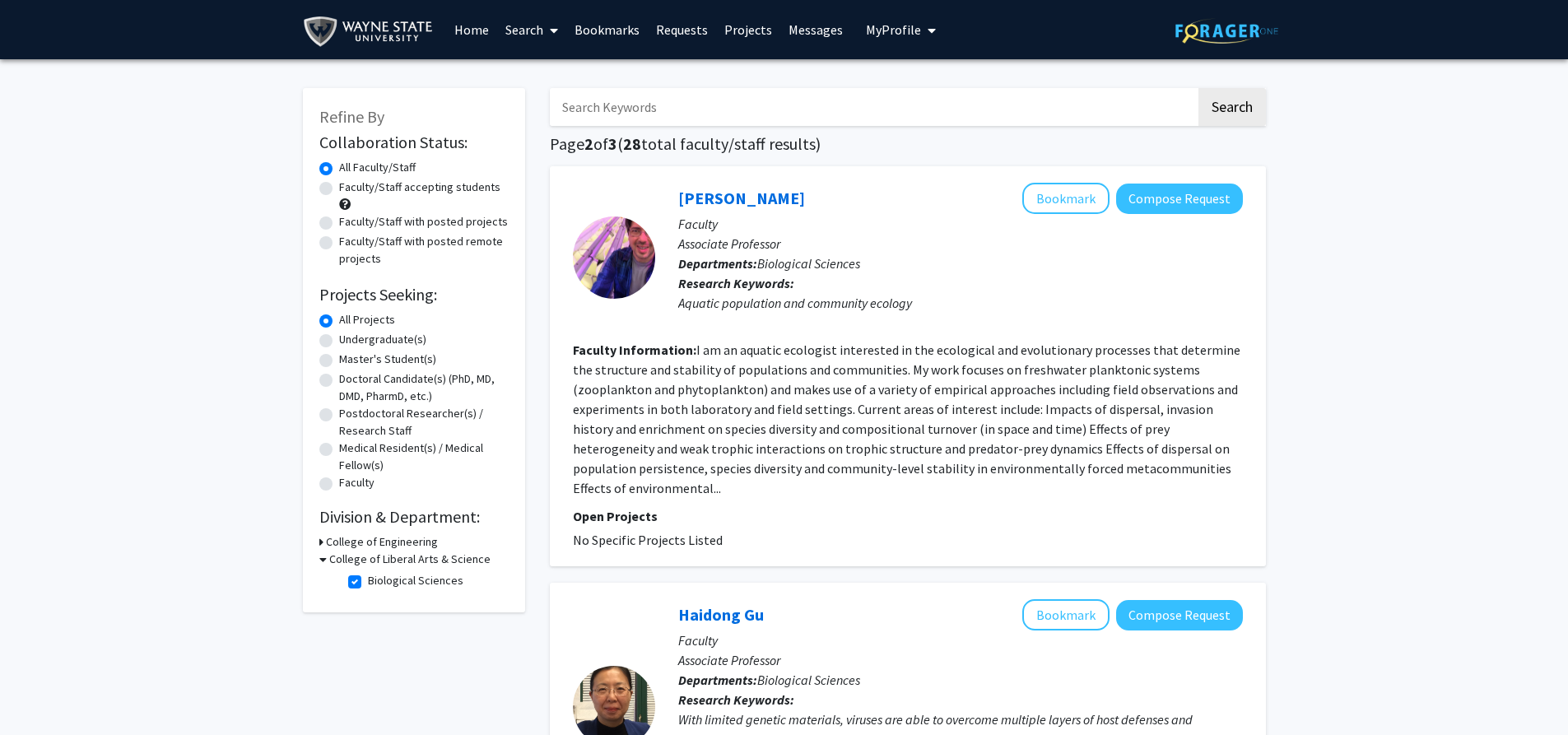
click at [339, 221] on label "Faculty/Staff with posted projects" at bounding box center [424, 221] width 168 height 18
click at [339, 221] on input "Faculty/Staff with posted projects" at bounding box center [344, 218] width 11 height 11
radio input "true"
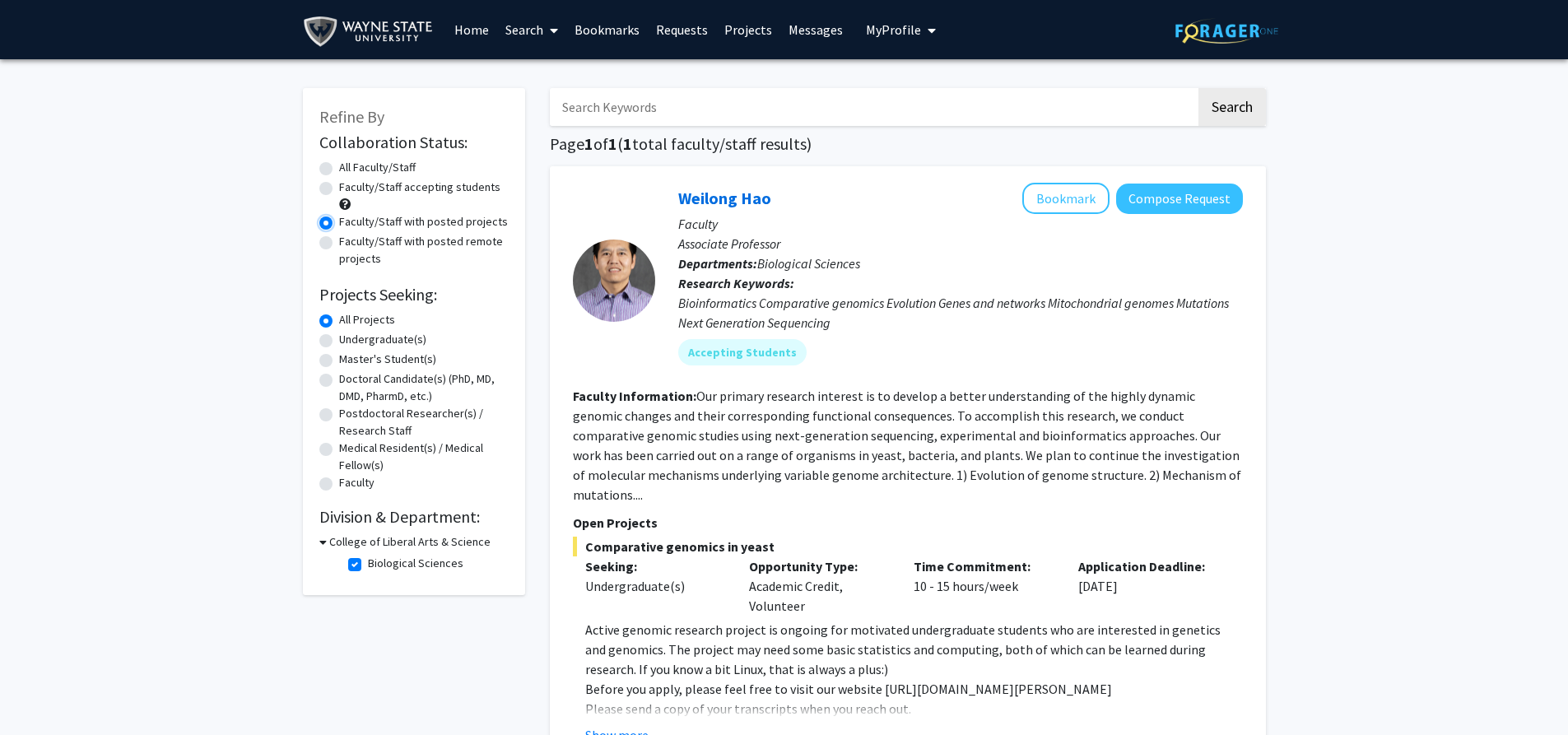
scroll to position [189, 0]
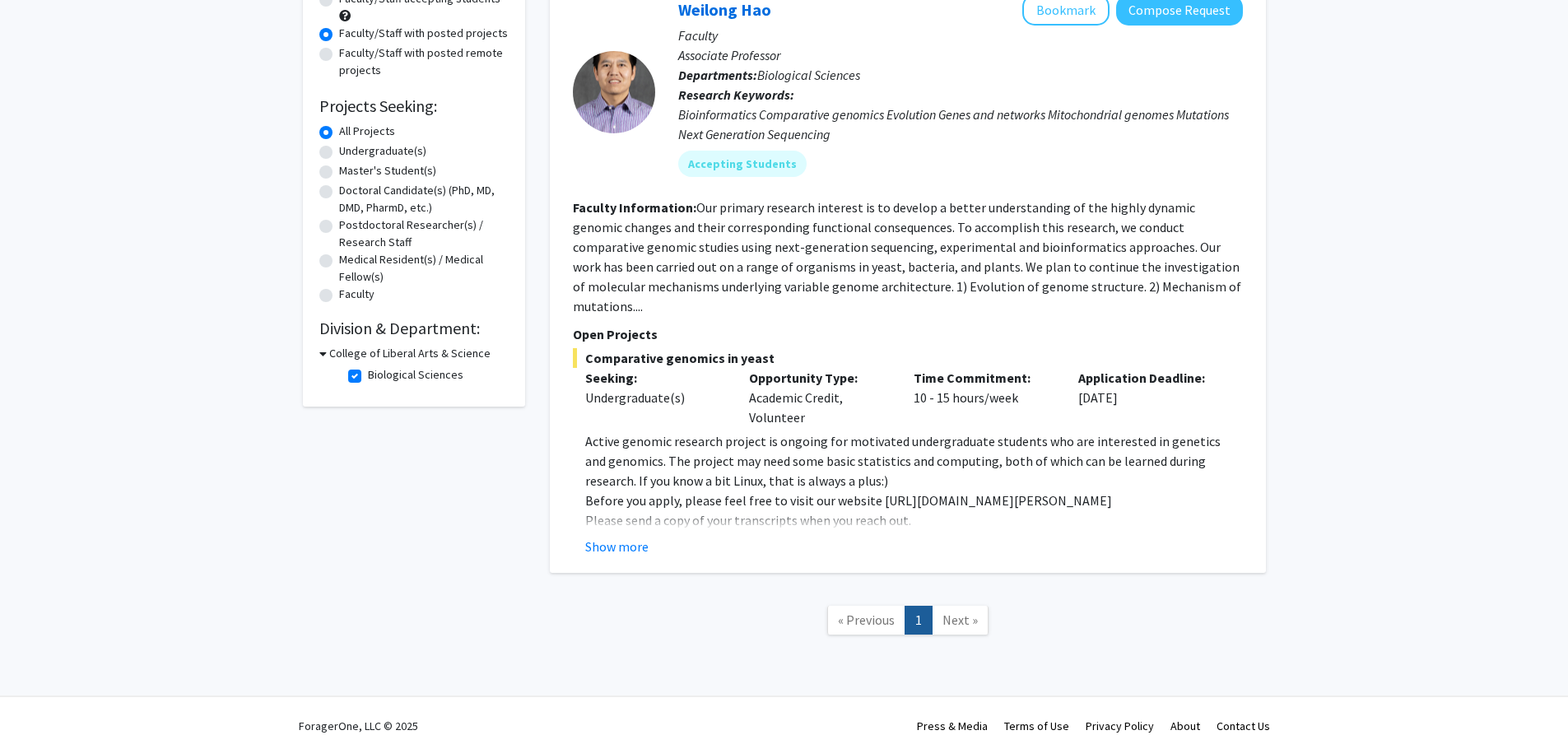
click at [956, 611] on span "Next »" at bounding box center [960, 620] width 35 height 17
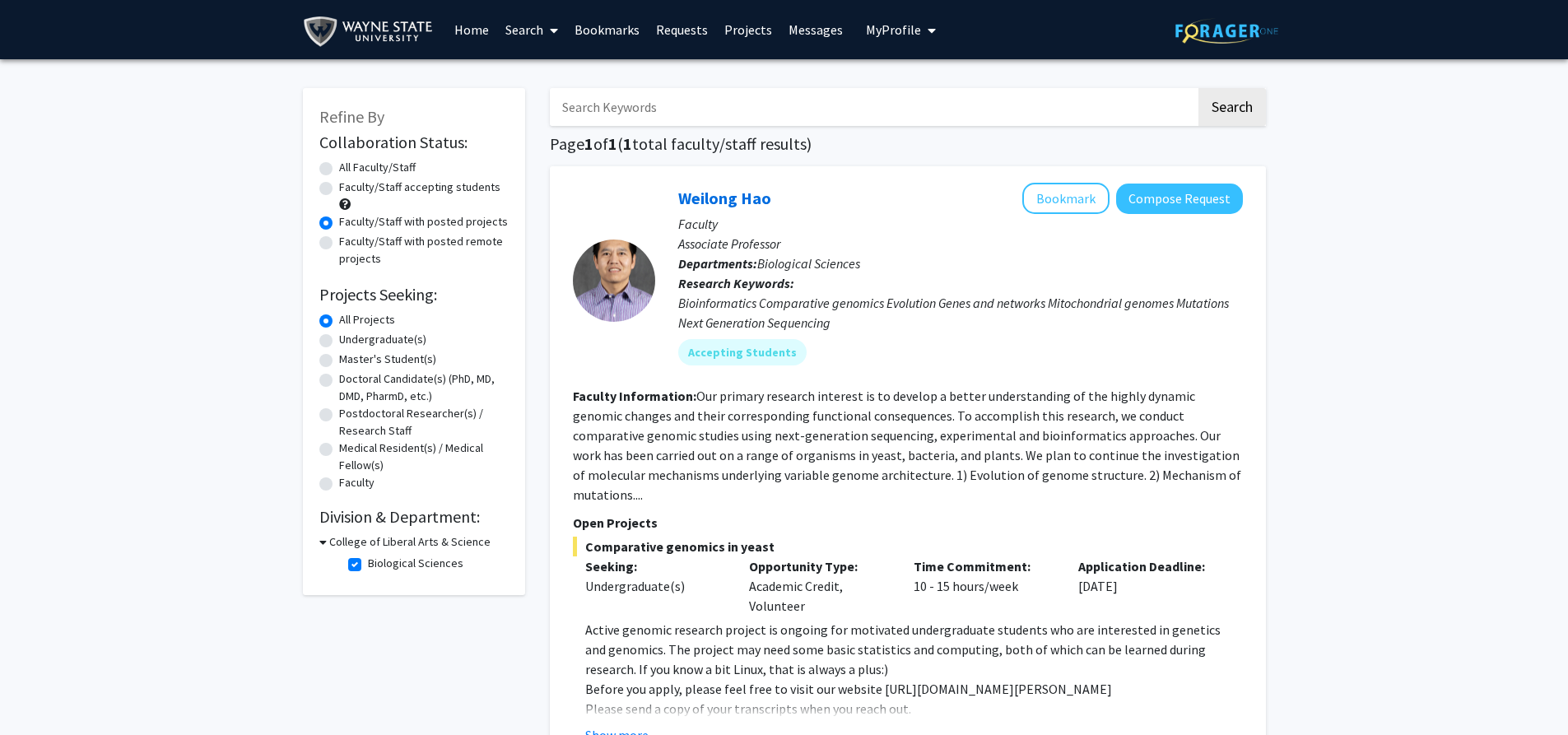
click at [339, 242] on label "Faculty/Staff with posted remote projects" at bounding box center [424, 250] width 169 height 35
click at [339, 242] on input "Faculty/Staff with posted remote projects" at bounding box center [344, 238] width 11 height 11
radio input "true"
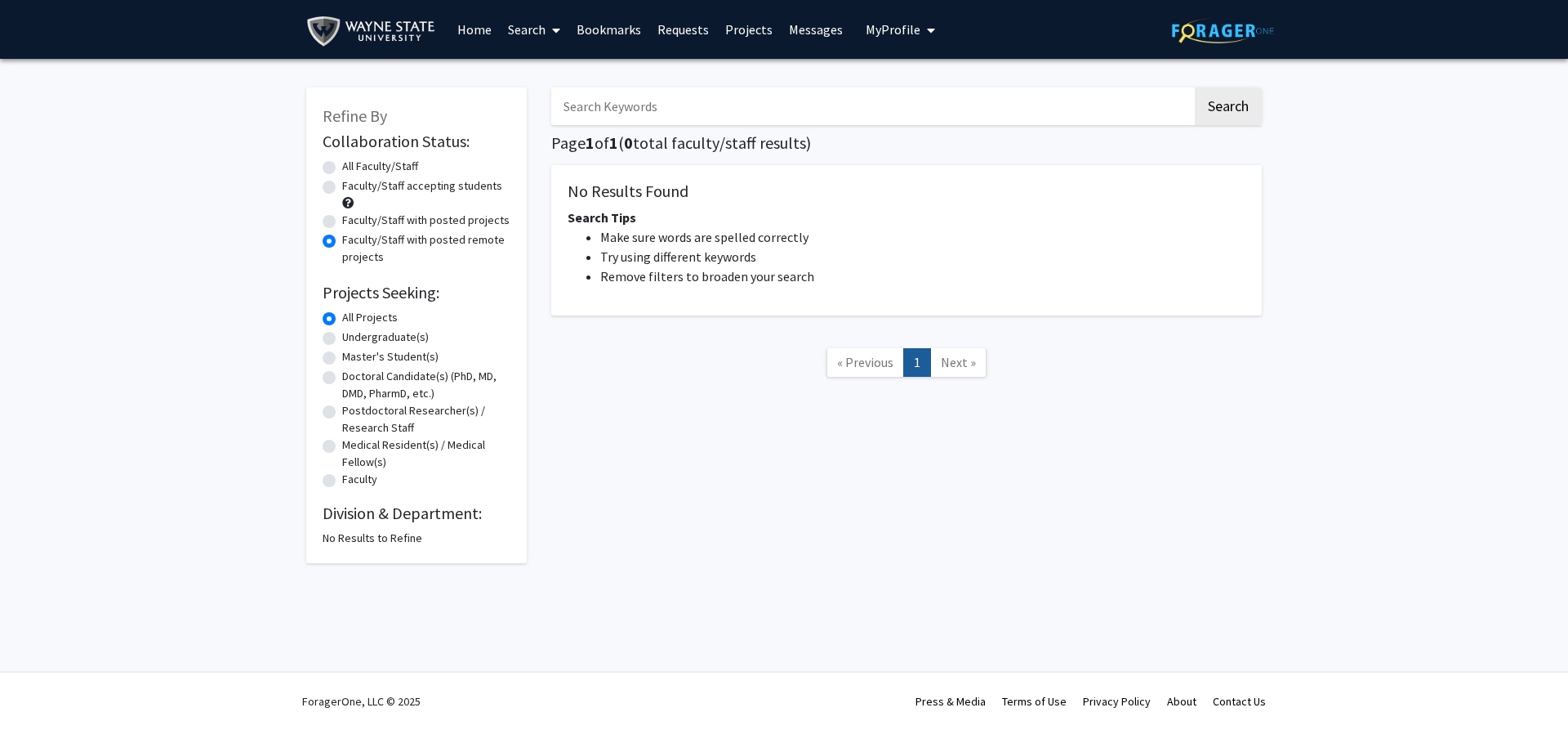
click at [342, 162] on label "All Faculty/Staff" at bounding box center [379, 166] width 76 height 18
click at [342, 162] on input "All Faculty/Staff" at bounding box center [347, 163] width 11 height 11
radio input "true"
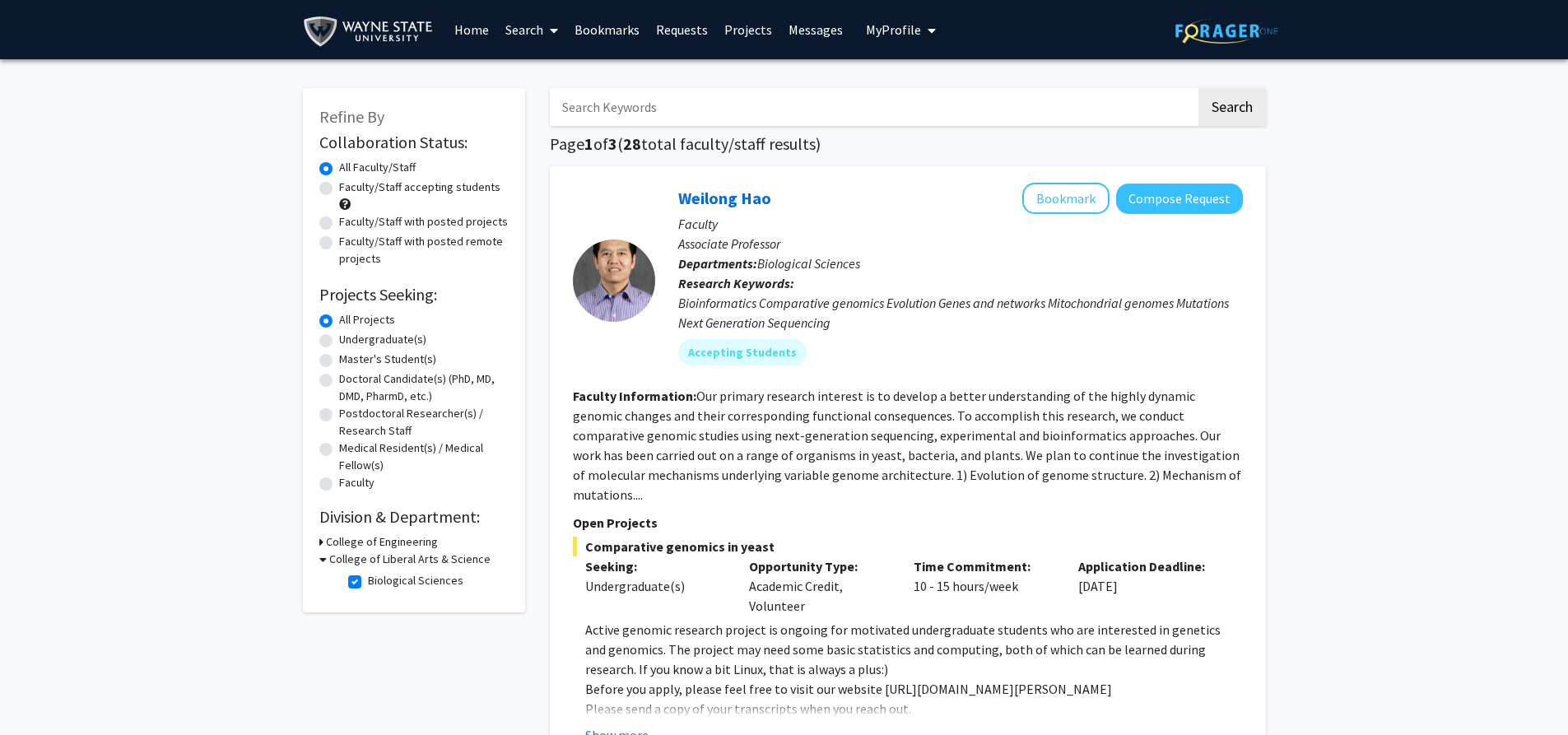
click at [339, 188] on label "Faculty/Staff accepting students" at bounding box center [420, 187] width 162 height 18
click at [339, 188] on input "Faculty/Staff accepting students" at bounding box center [344, 184] width 11 height 11
radio input "true"
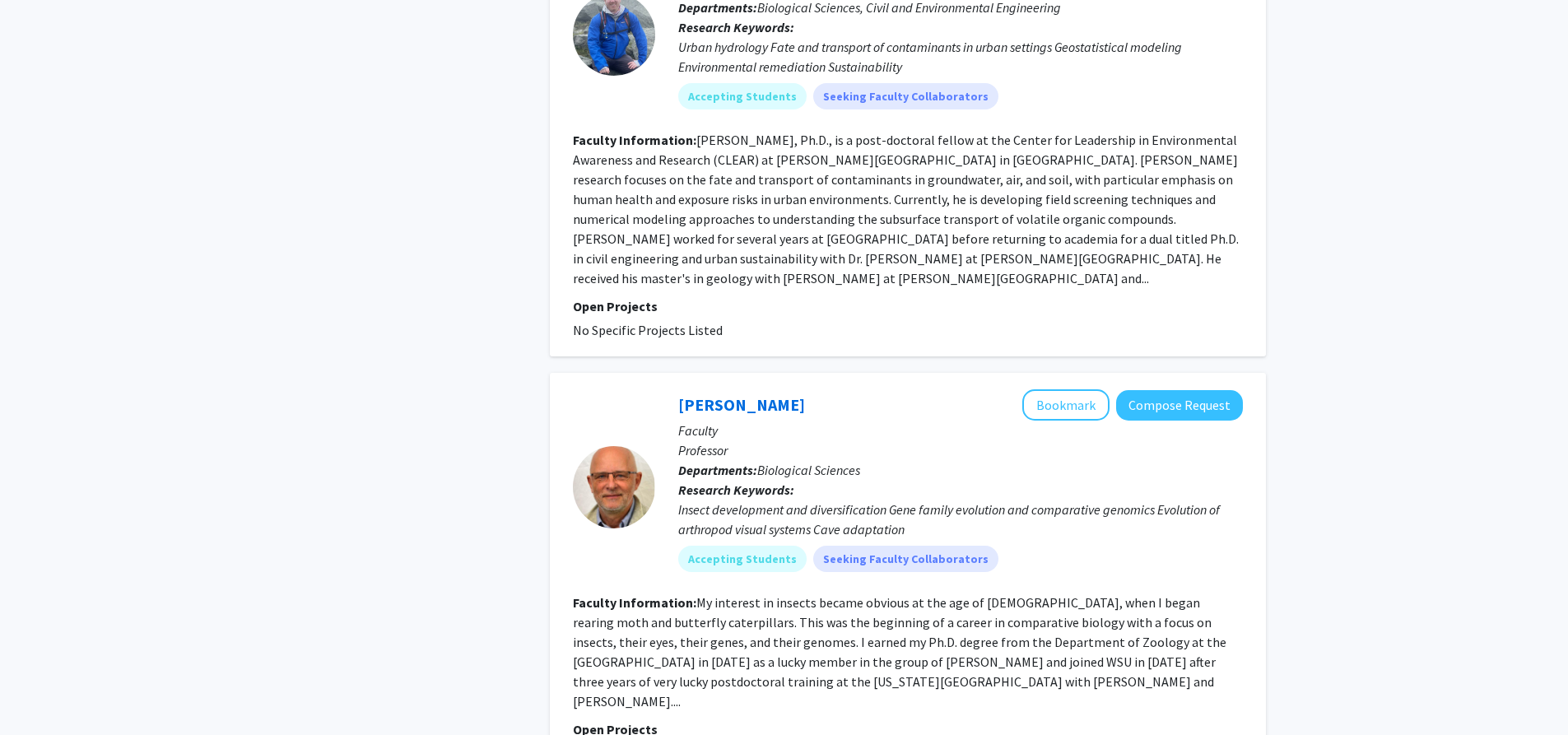
scroll to position [1319, 0]
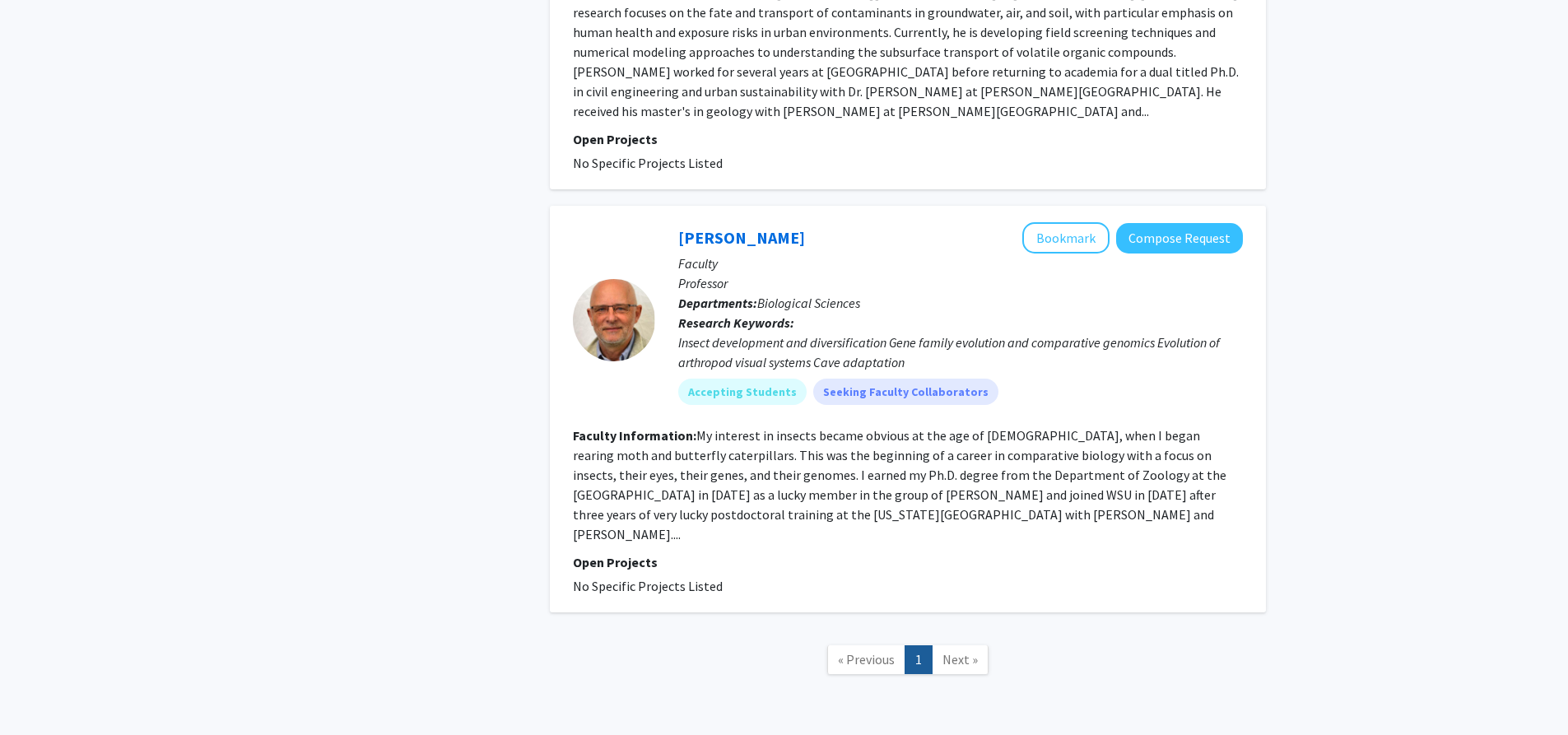
click at [952, 651] on span "Next »" at bounding box center [960, 659] width 35 height 17
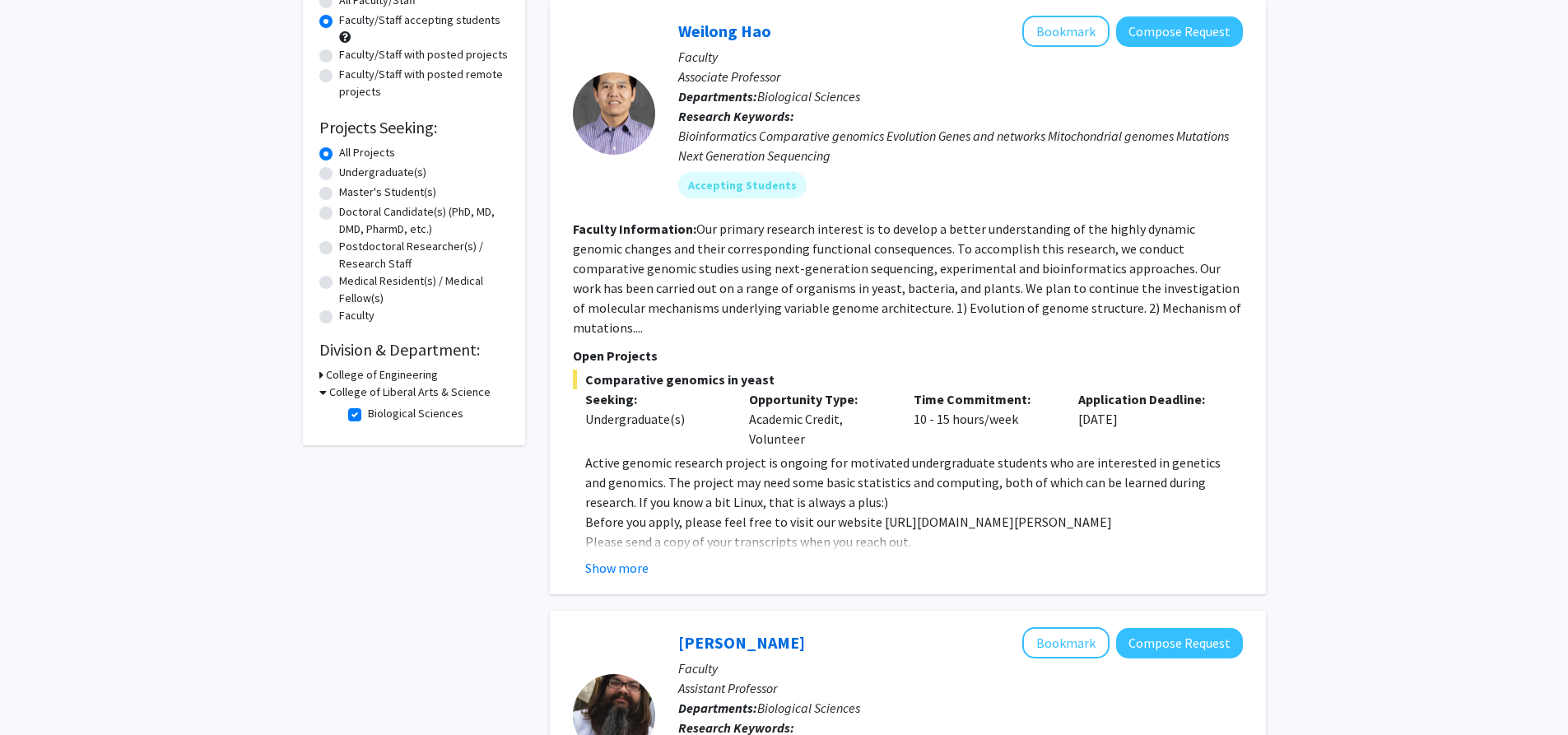
scroll to position [0, 0]
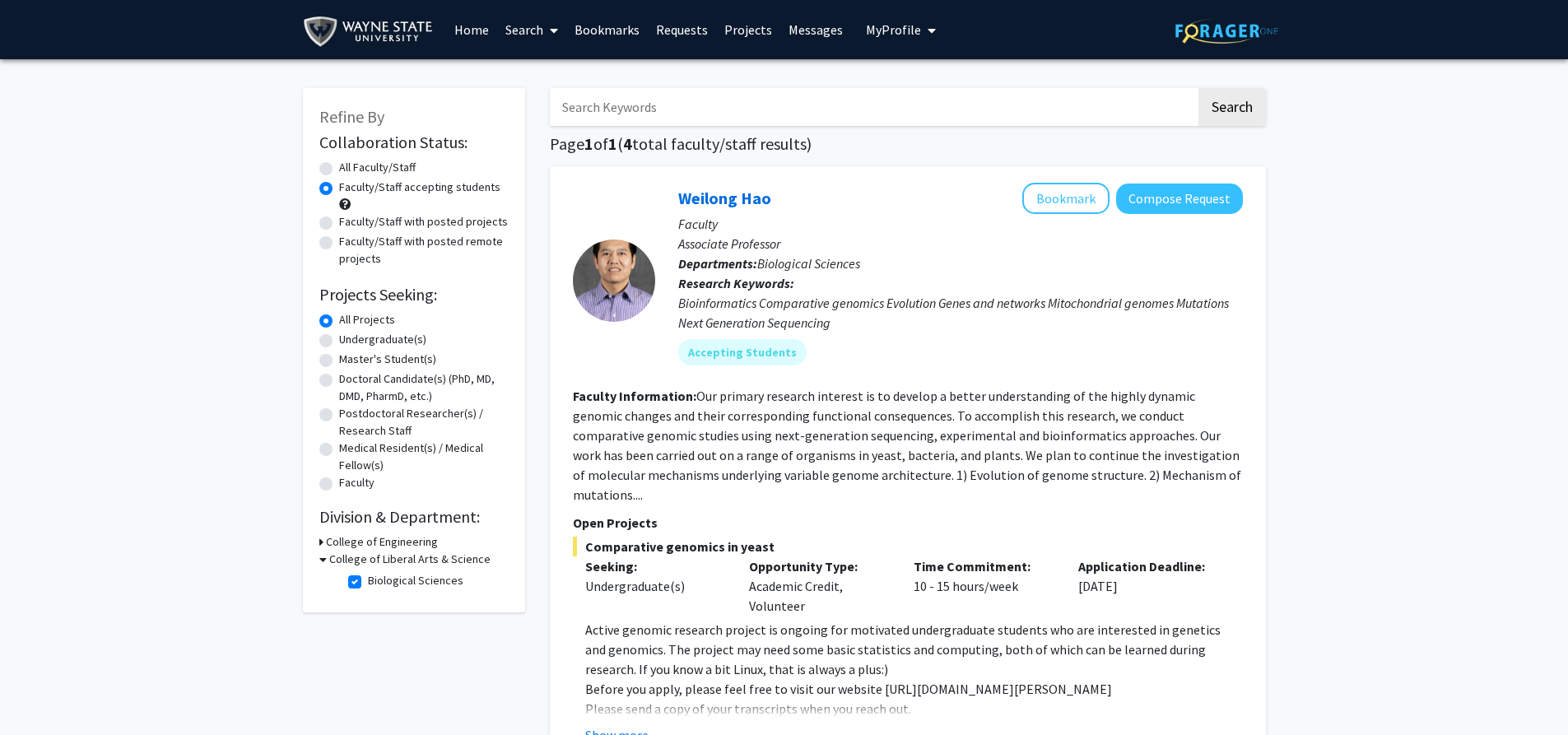
click at [531, 31] on link "Search" at bounding box center [531, 29] width 69 height 57
radio input "true"
